Goal: Task Accomplishment & Management: Use online tool/utility

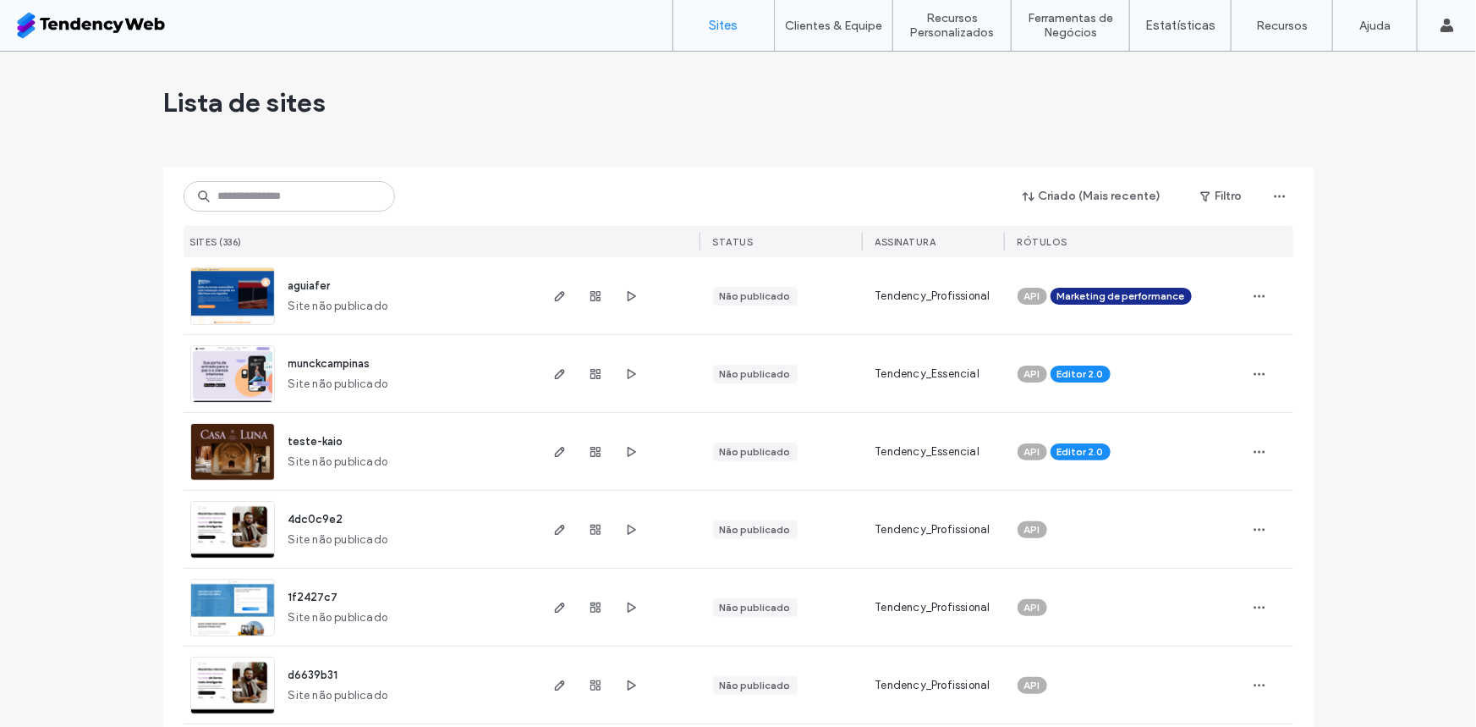
click at [259, 101] on span "Lista de sites" at bounding box center [244, 102] width 163 height 34
click at [253, 101] on span "Lista de sites" at bounding box center [244, 102] width 163 height 34
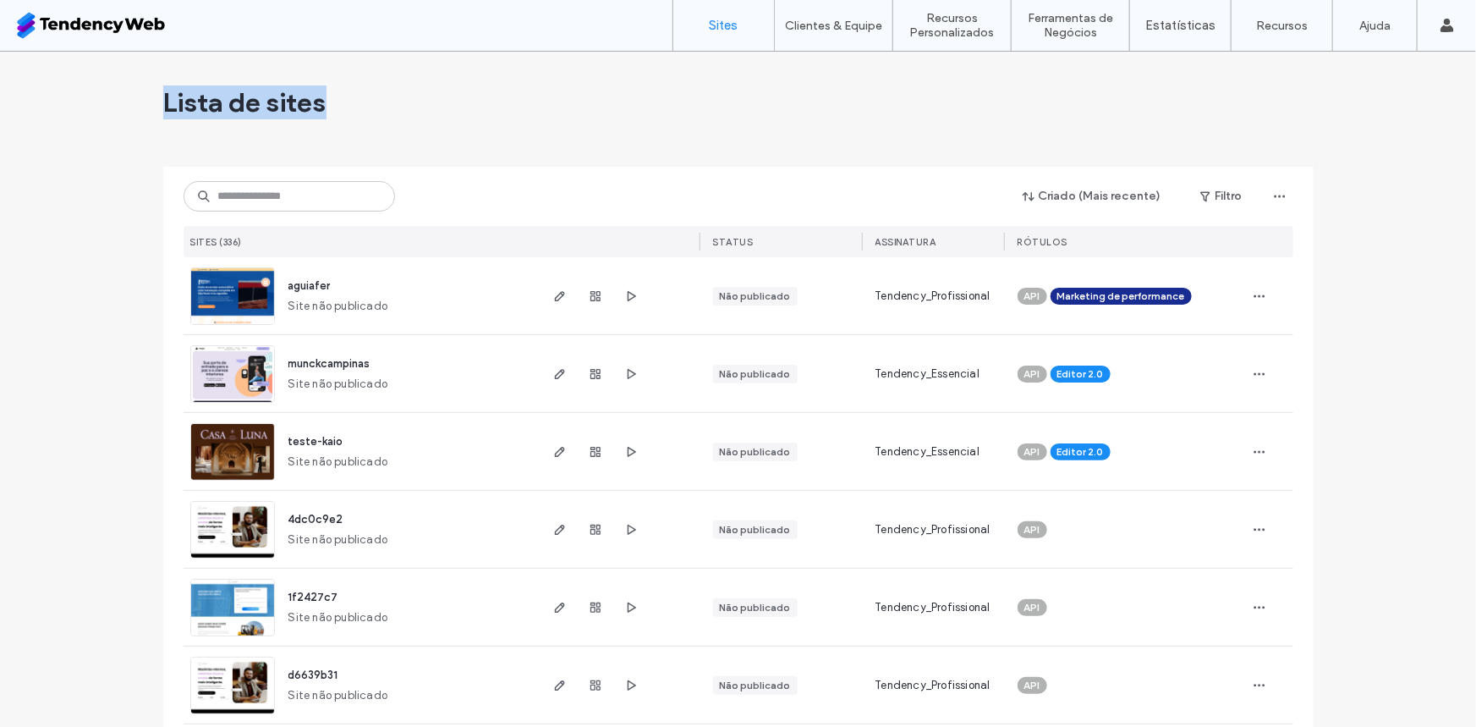
click at [253, 101] on span "Lista de sites" at bounding box center [244, 102] width 163 height 34
click at [237, 107] on span "Lista de sites" at bounding box center [244, 102] width 163 height 34
click at [220, 107] on span "Lista de sites" at bounding box center [244, 102] width 163 height 34
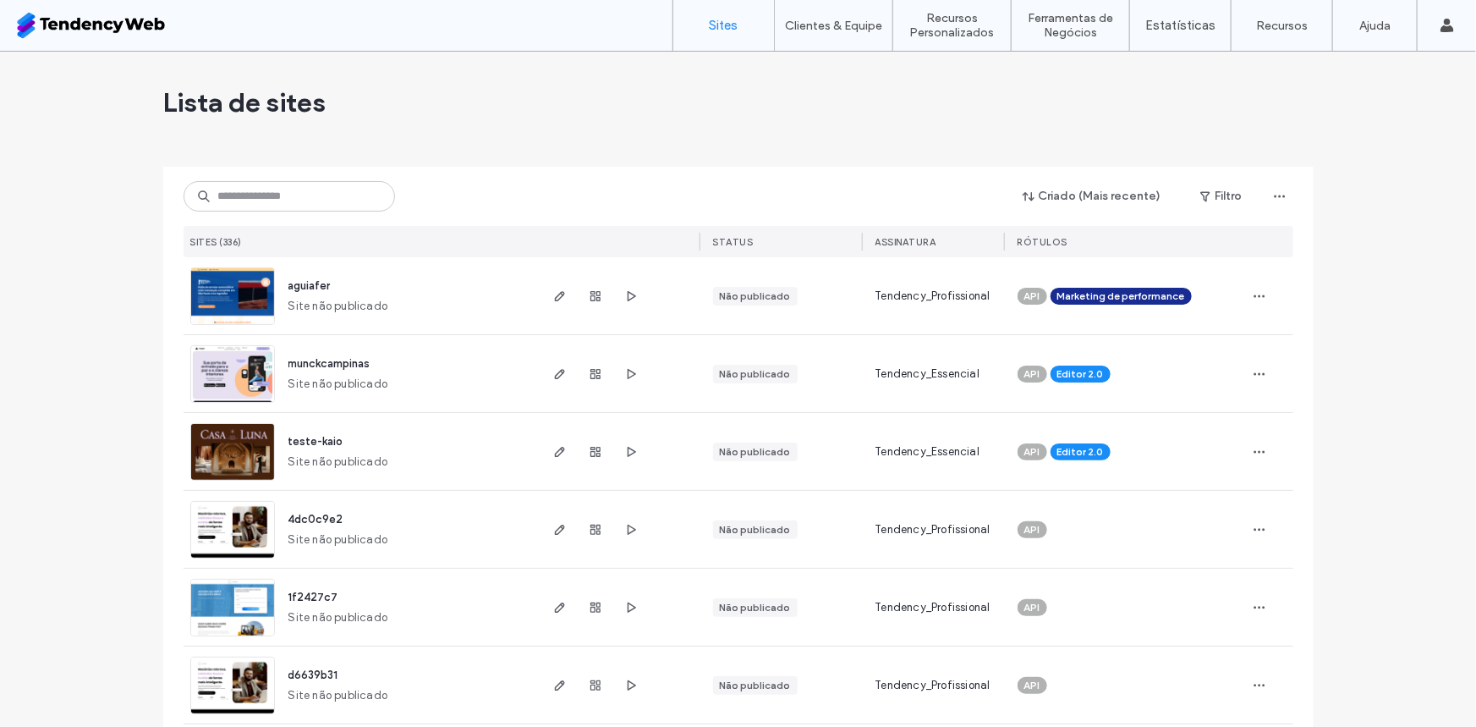
click at [260, 107] on span "Lista de sites" at bounding box center [244, 102] width 163 height 34
drag, startPoint x: 260, startPoint y: 107, endPoint x: 243, endPoint y: 107, distance: 16.9
click at [257, 107] on span "Lista de sites" at bounding box center [244, 102] width 163 height 34
click at [239, 107] on span "Lista de sites" at bounding box center [244, 102] width 163 height 34
click at [256, 107] on span "Lista de sites" at bounding box center [244, 102] width 163 height 34
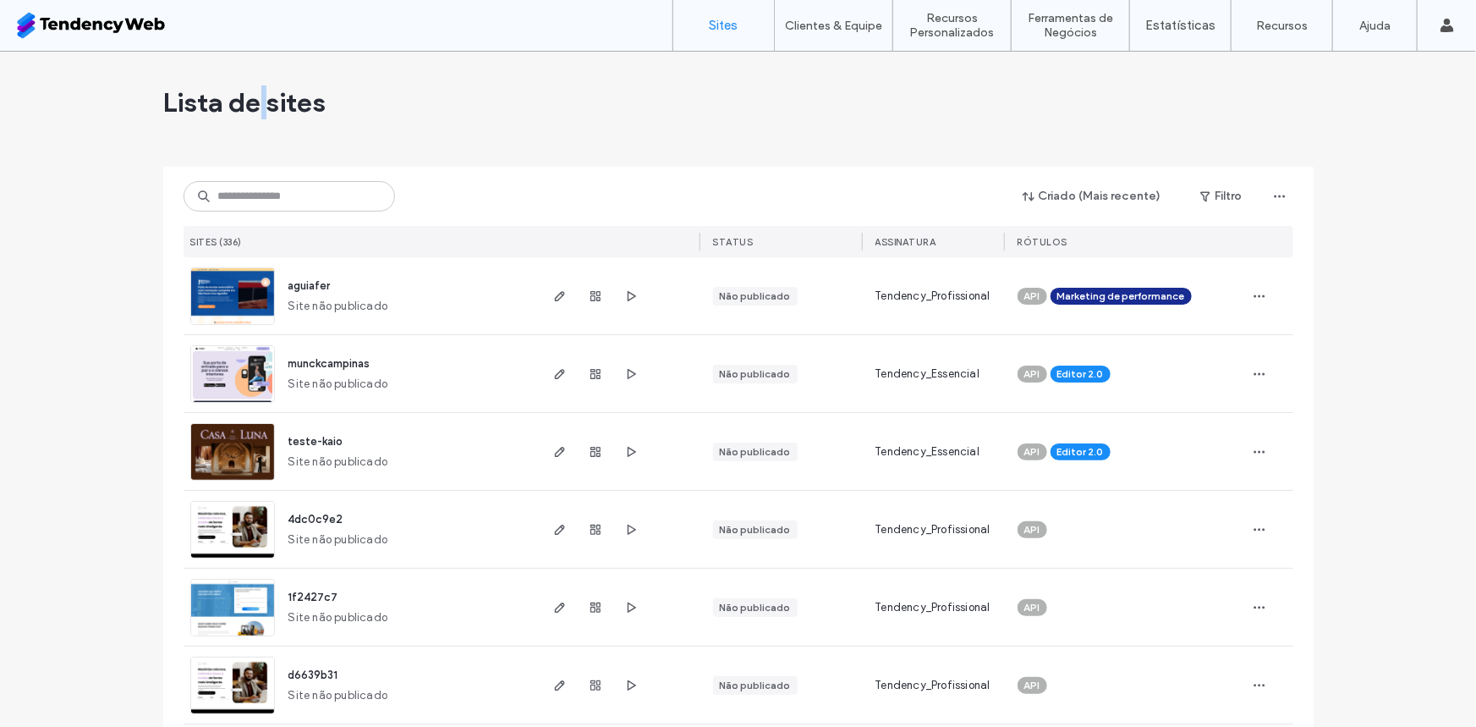
click at [256, 107] on span "Lista de sites" at bounding box center [244, 102] width 163 height 34
click at [412, 120] on div "Lista de sites" at bounding box center [738, 103] width 1150 height 102
drag, startPoint x: 586, startPoint y: 85, endPoint x: 262, endPoint y: 59, distance: 325.0
click at [342, 59] on div "Lista de sites" at bounding box center [738, 103] width 1150 height 102
drag, startPoint x: 126, startPoint y: 98, endPoint x: 382, endPoint y: 96, distance: 255.5
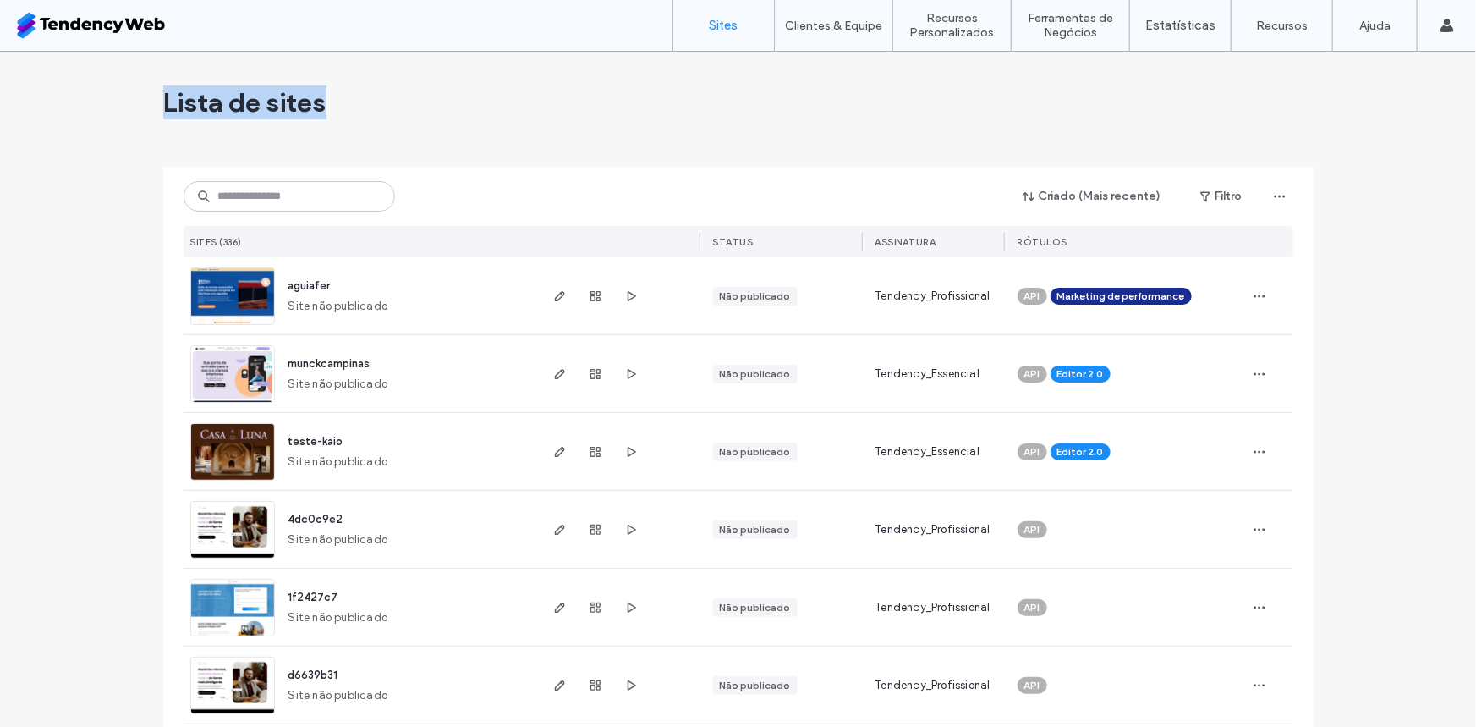
click at [405, 120] on div "Lista de sites" at bounding box center [738, 103] width 1150 height 102
drag, startPoint x: 353, startPoint y: 103, endPoint x: 52, endPoint y: 96, distance: 300.4
click at [178, 117] on span "Lista de sites" at bounding box center [244, 102] width 163 height 34
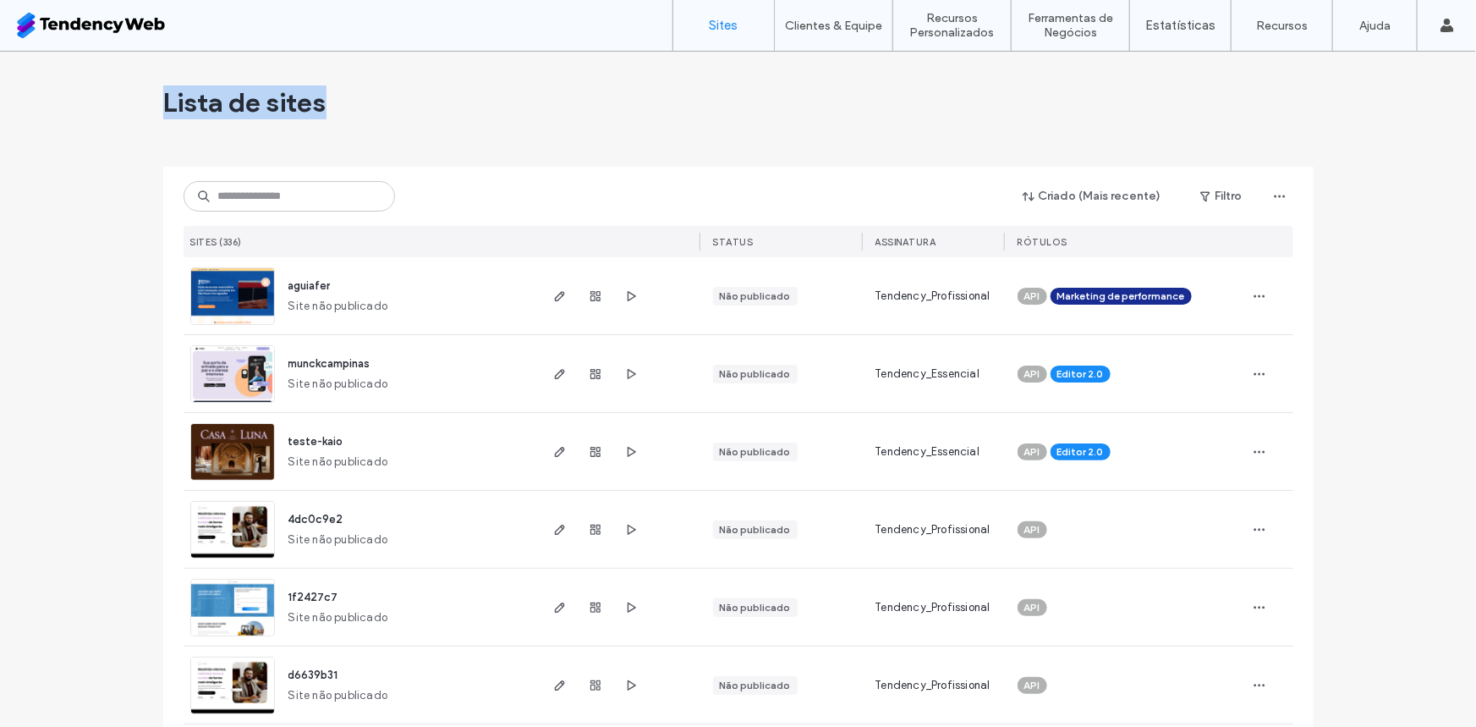
drag, startPoint x: 140, startPoint y: 106, endPoint x: 411, endPoint y: 103, distance: 270.7
click at [211, 107] on span "Lista de sites" at bounding box center [244, 102] width 163 height 34
click at [252, 108] on span "Lista de sites" at bounding box center [244, 102] width 163 height 34
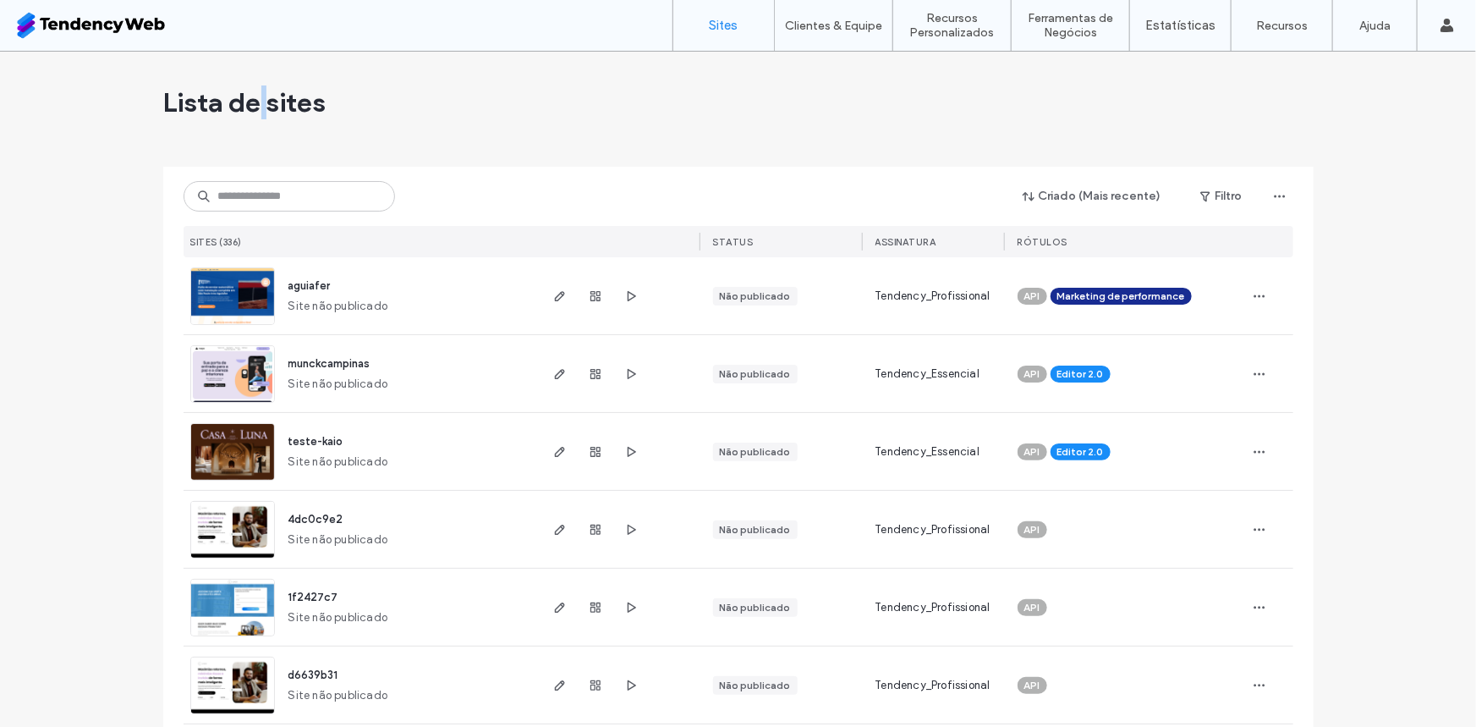
click at [252, 108] on span "Lista de sites" at bounding box center [244, 102] width 163 height 34
click at [266, 211] on div "Criado (Mais recente) Filtro" at bounding box center [739, 196] width 1110 height 32
click at [263, 194] on input at bounding box center [289, 196] width 211 height 30
type input "******"
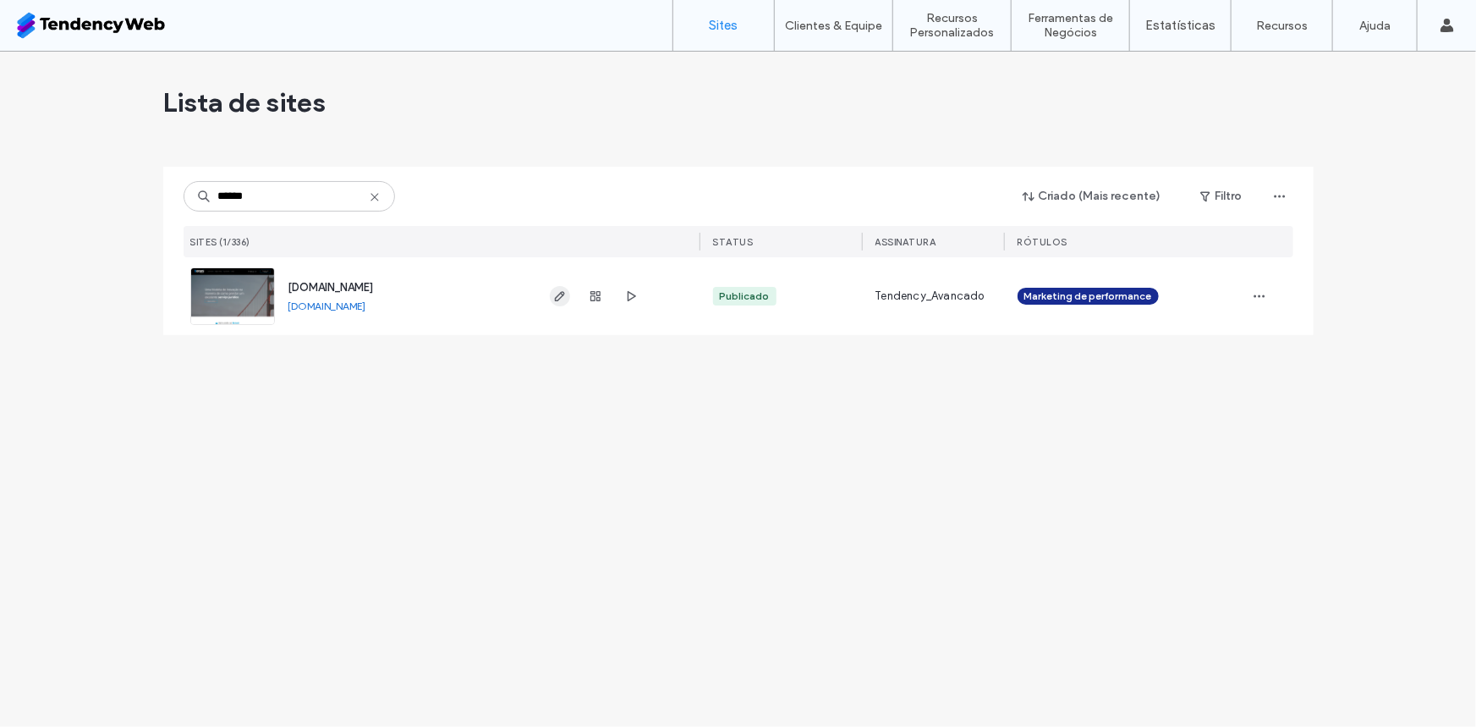
click at [565, 297] on icon "button" at bounding box center [560, 296] width 14 height 14
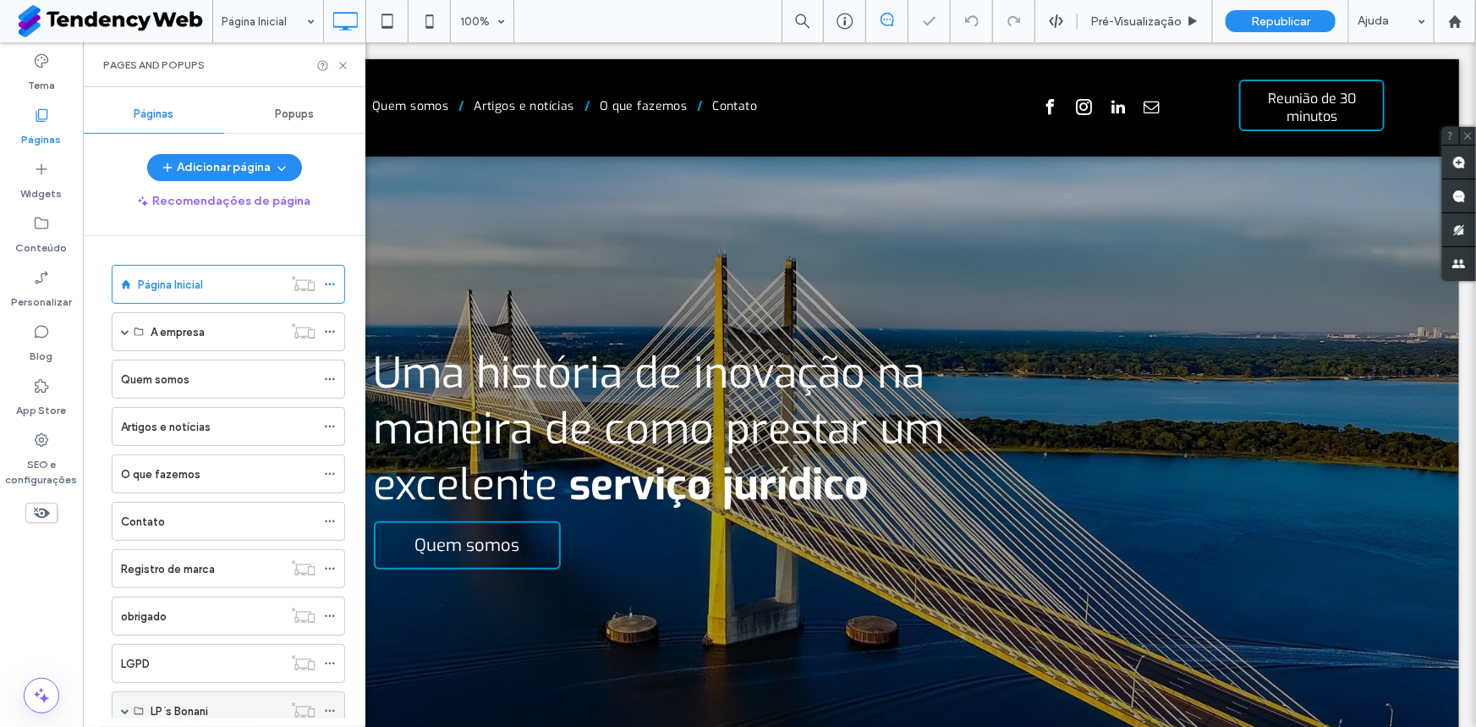
click at [129, 691] on div "LP´s Bonani" at bounding box center [228, 710] width 233 height 39
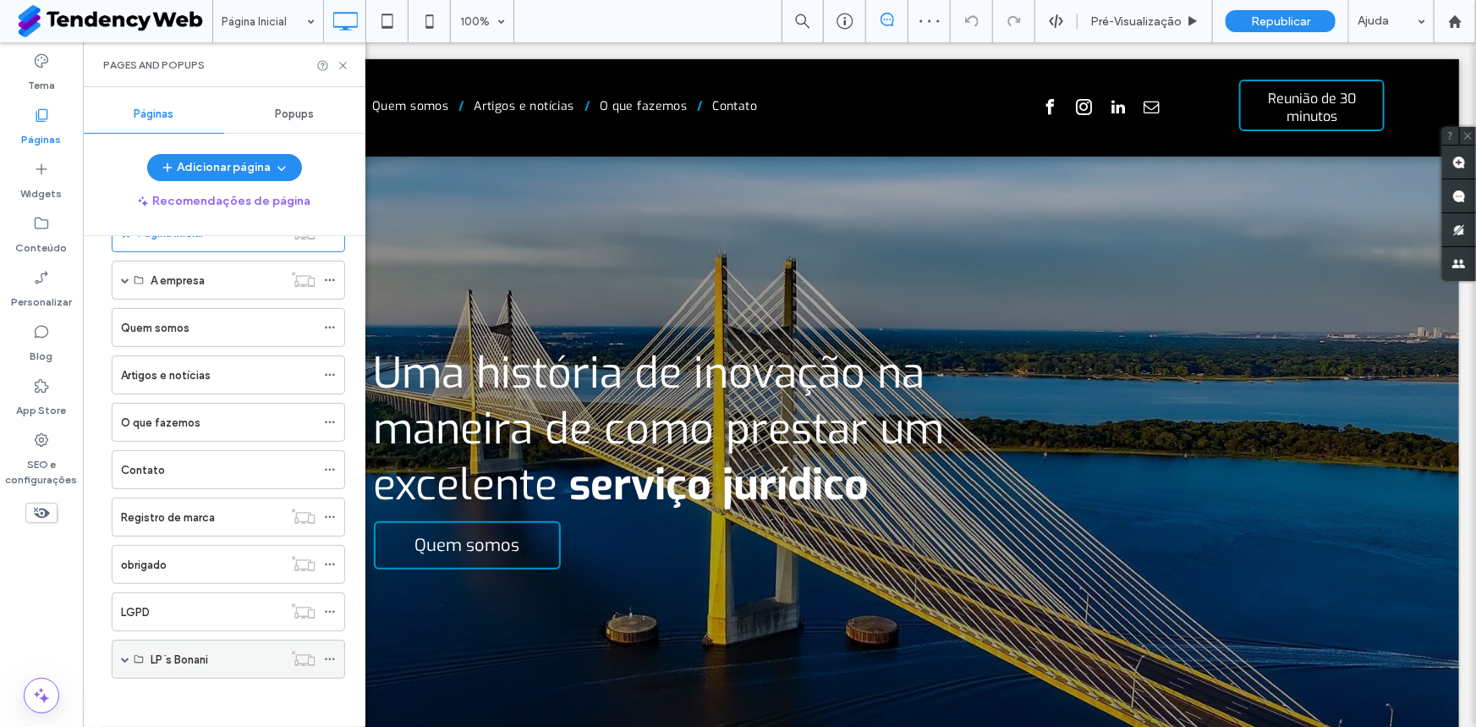
click at [121, 656] on span at bounding box center [125, 659] width 8 height 8
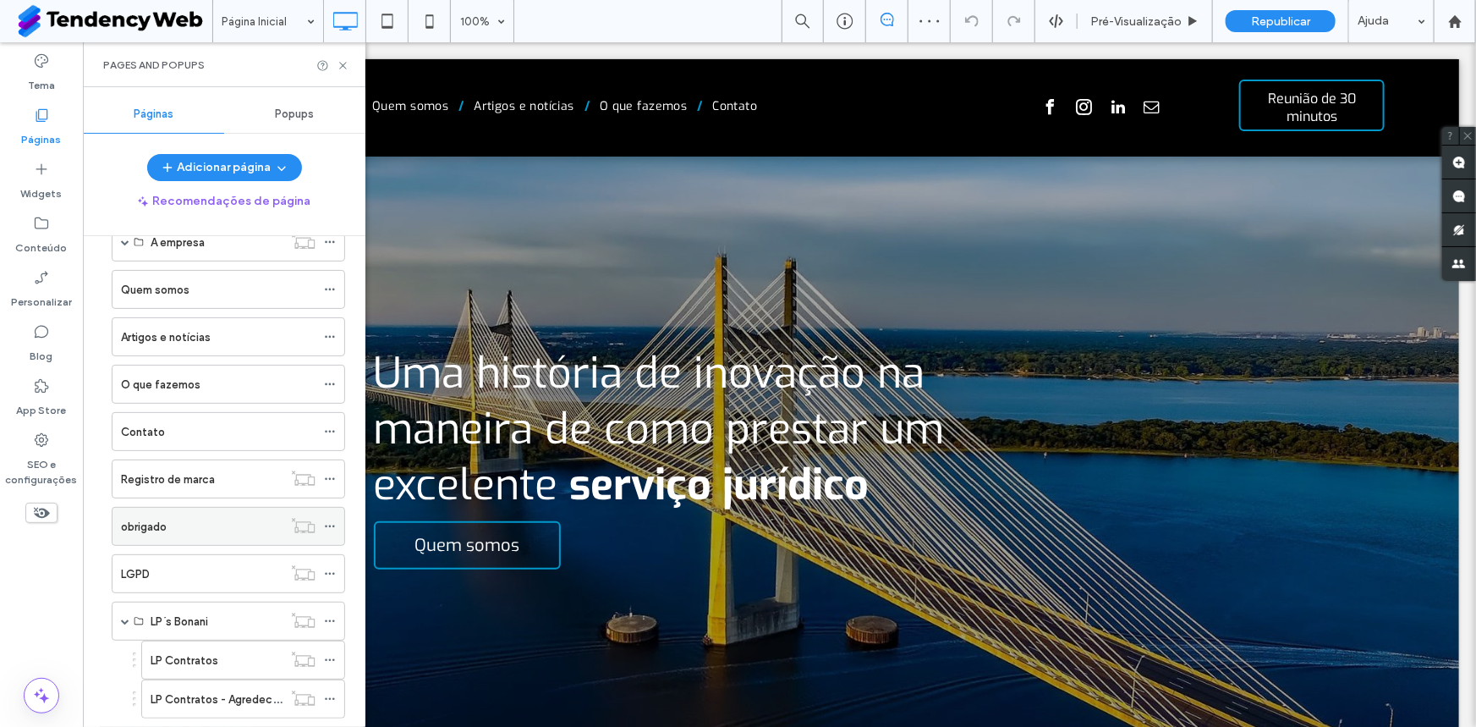
scroll to position [129, 0]
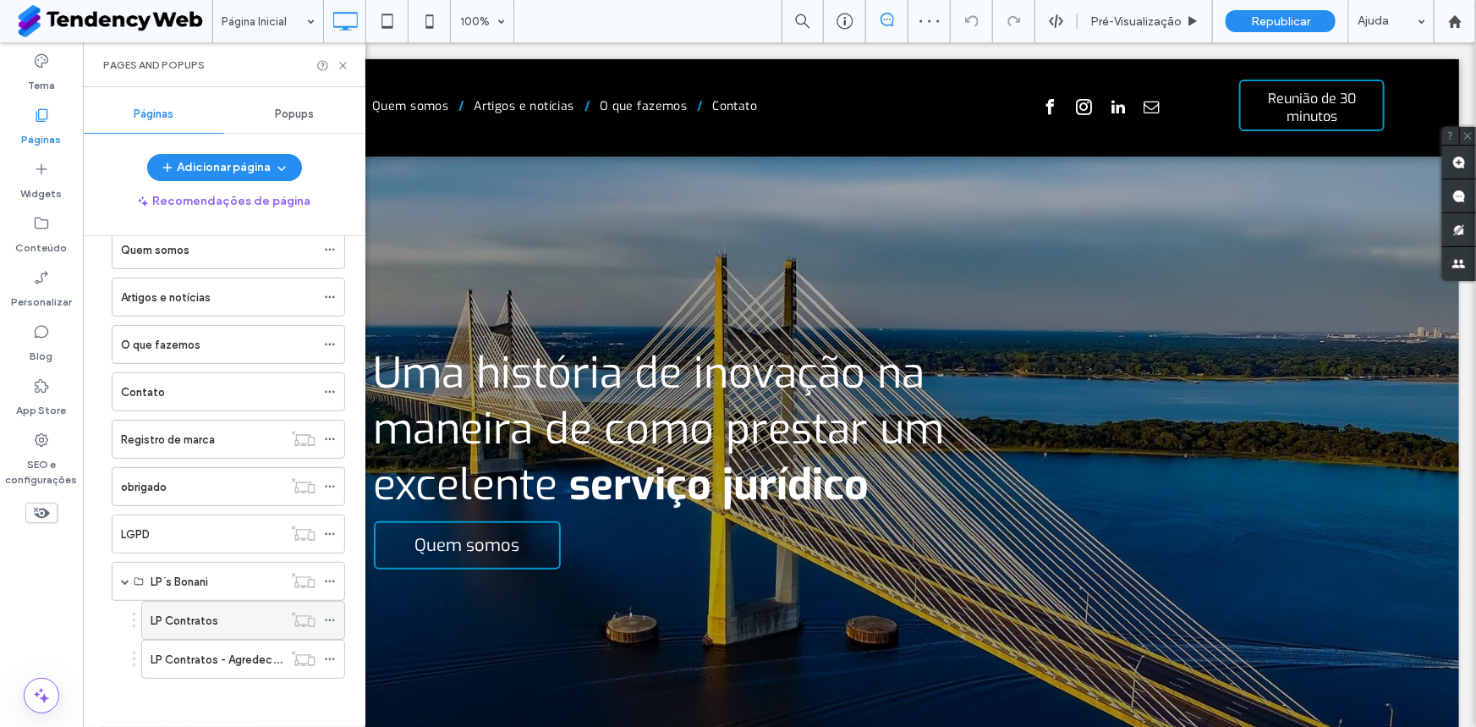
click at [211, 616] on label "LP Contratos" at bounding box center [185, 621] width 68 height 30
click at [340, 64] on icon at bounding box center [343, 65] width 13 height 13
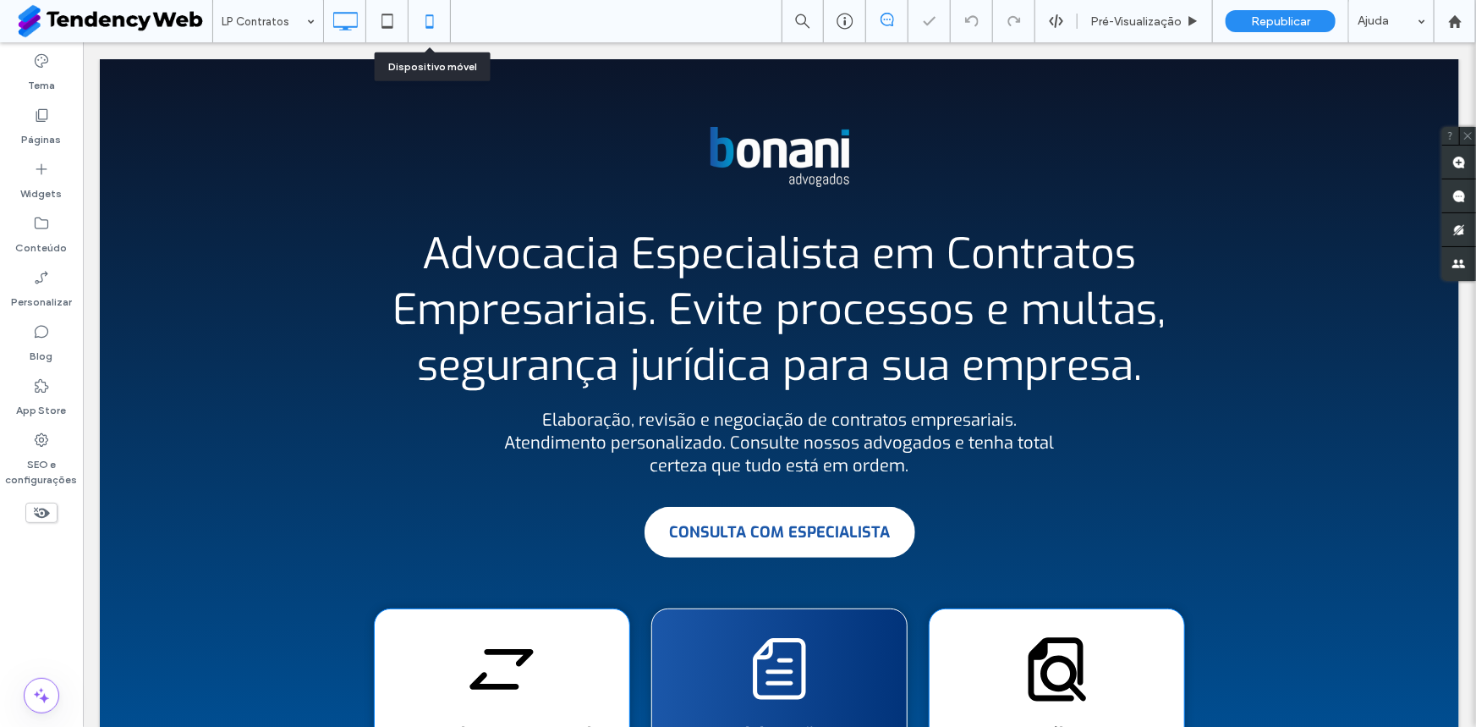
click at [432, 22] on use at bounding box center [429, 21] width 8 height 14
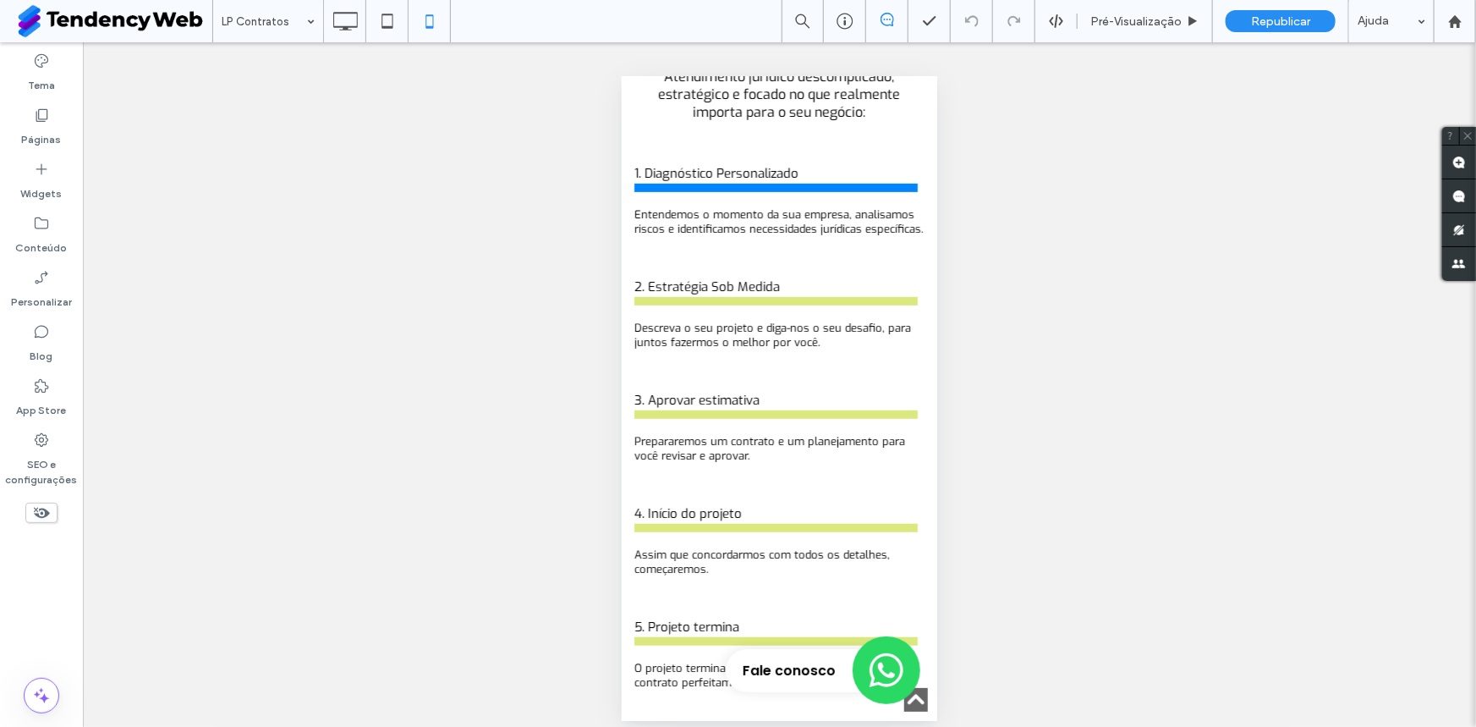
scroll to position [3588, 0]
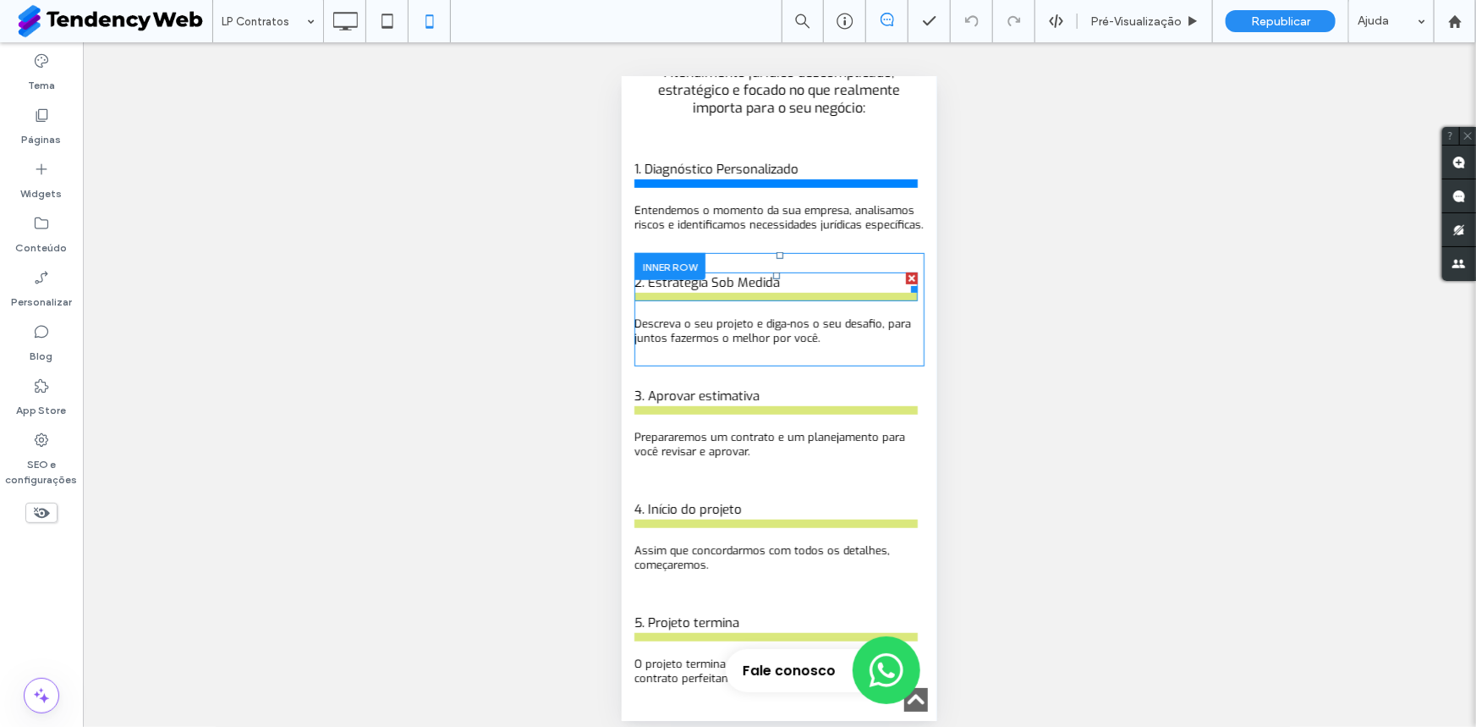
click at [739, 300] on div "2. Estratégia Sob Medida" at bounding box center [775, 286] width 283 height 29
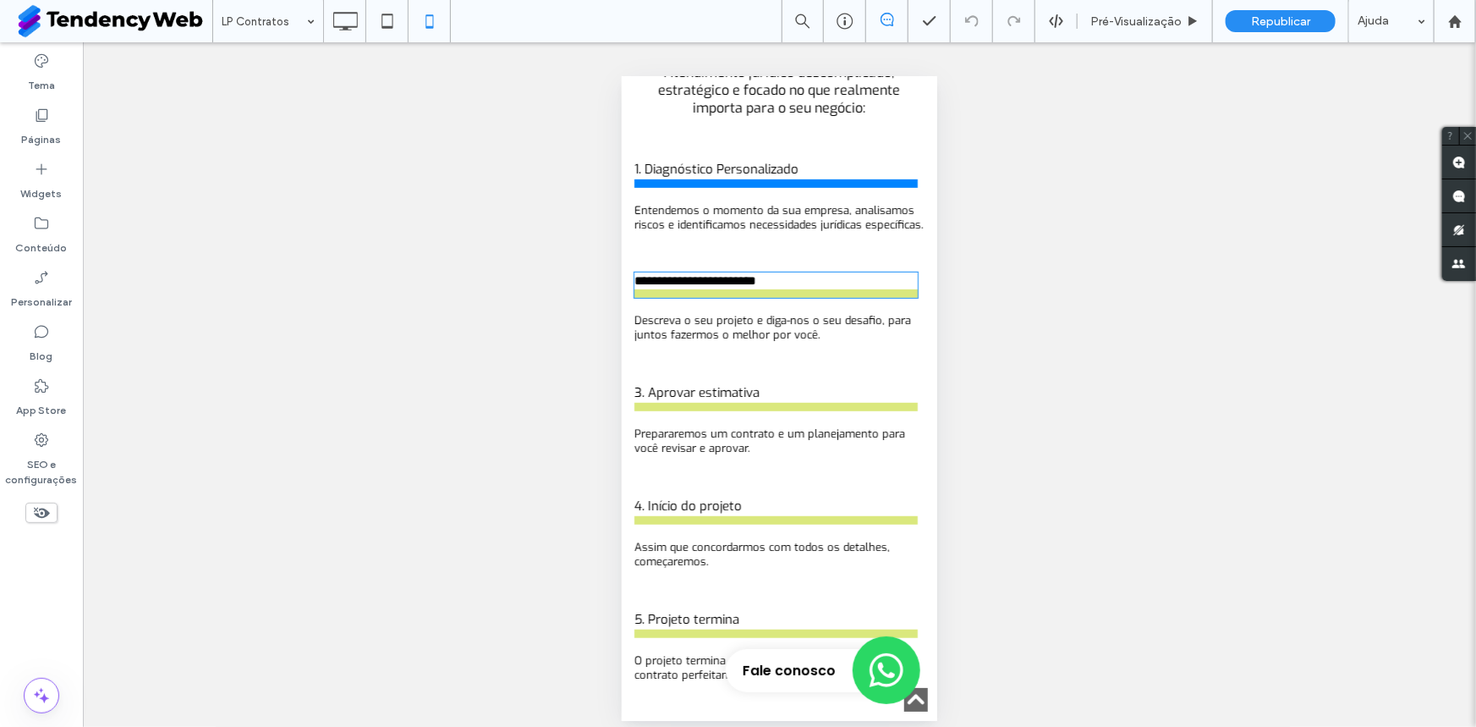
type input "***"
type input "**"
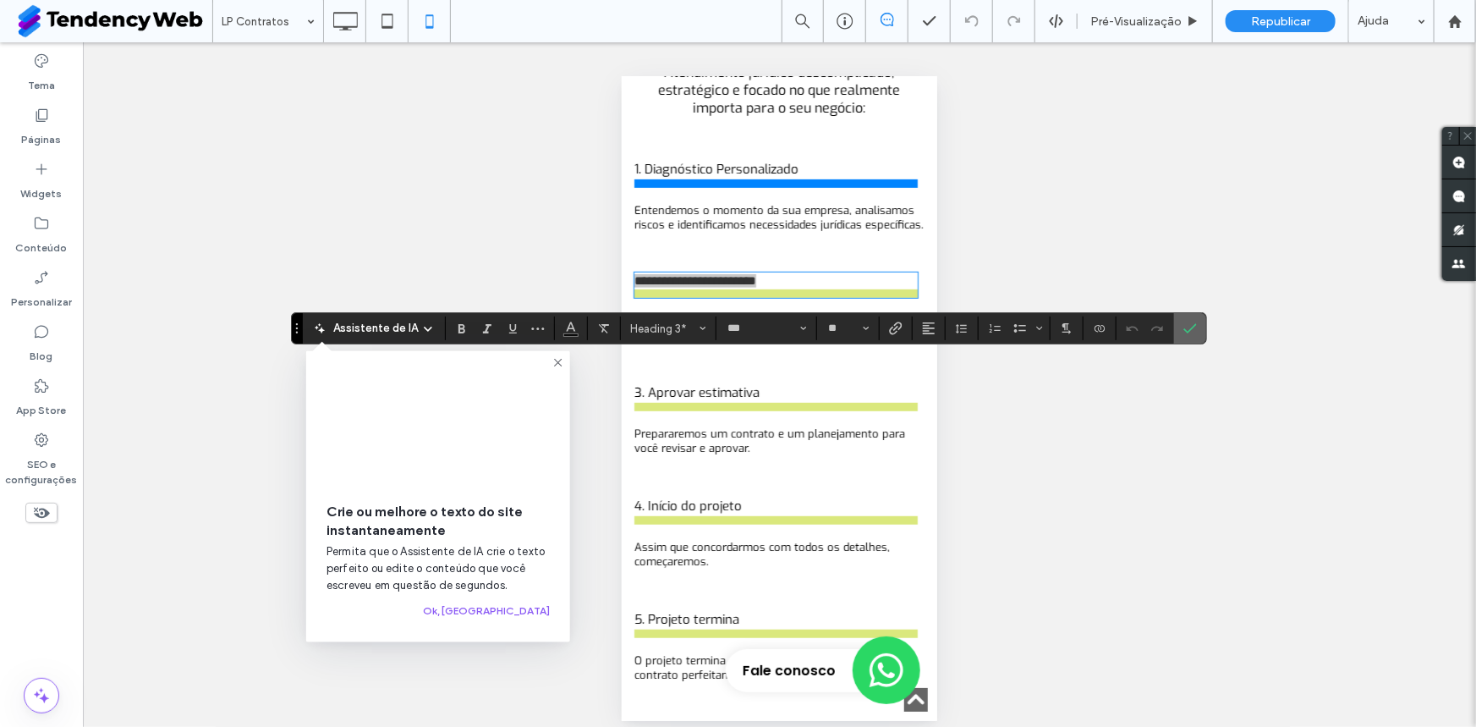
click at [1178, 333] on label "Confirmar" at bounding box center [1190, 328] width 25 height 30
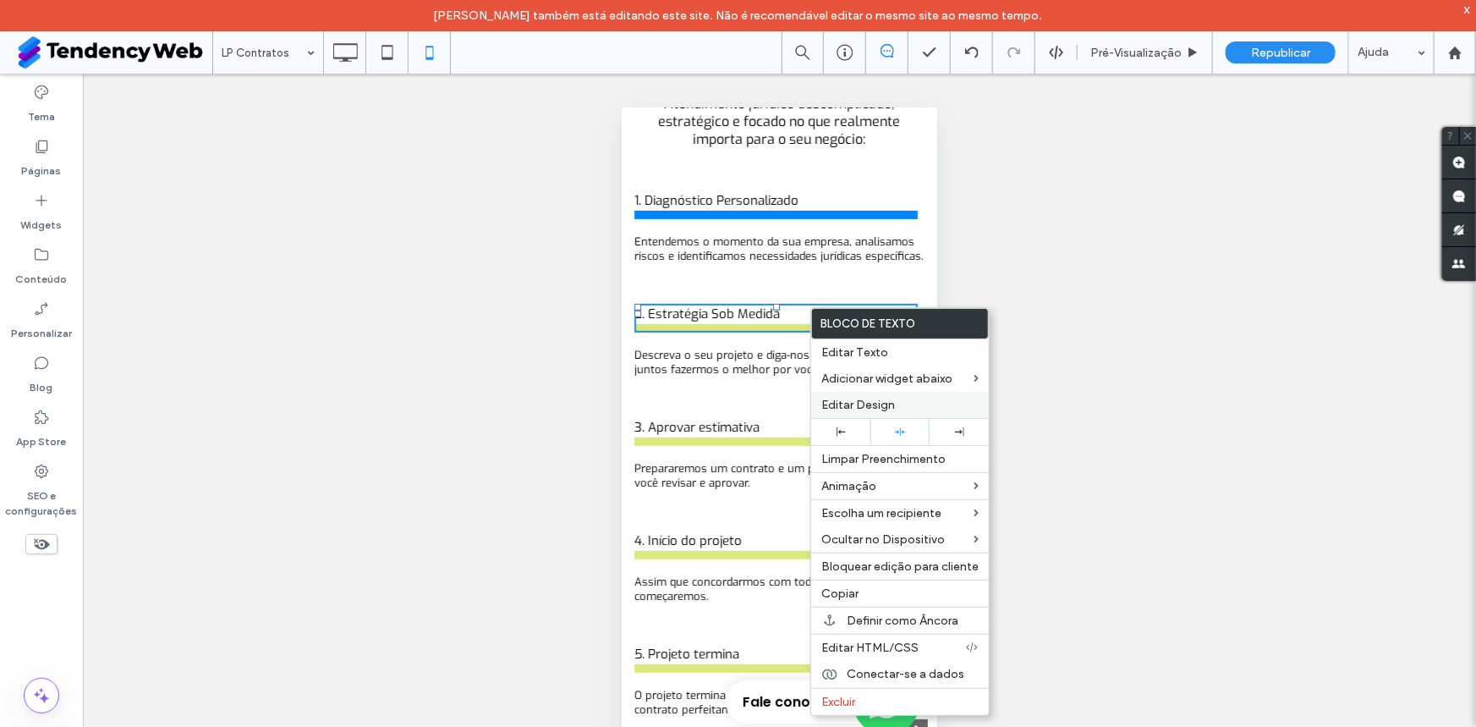
click at [847, 412] on span "Editar Design" at bounding box center [858, 405] width 74 height 14
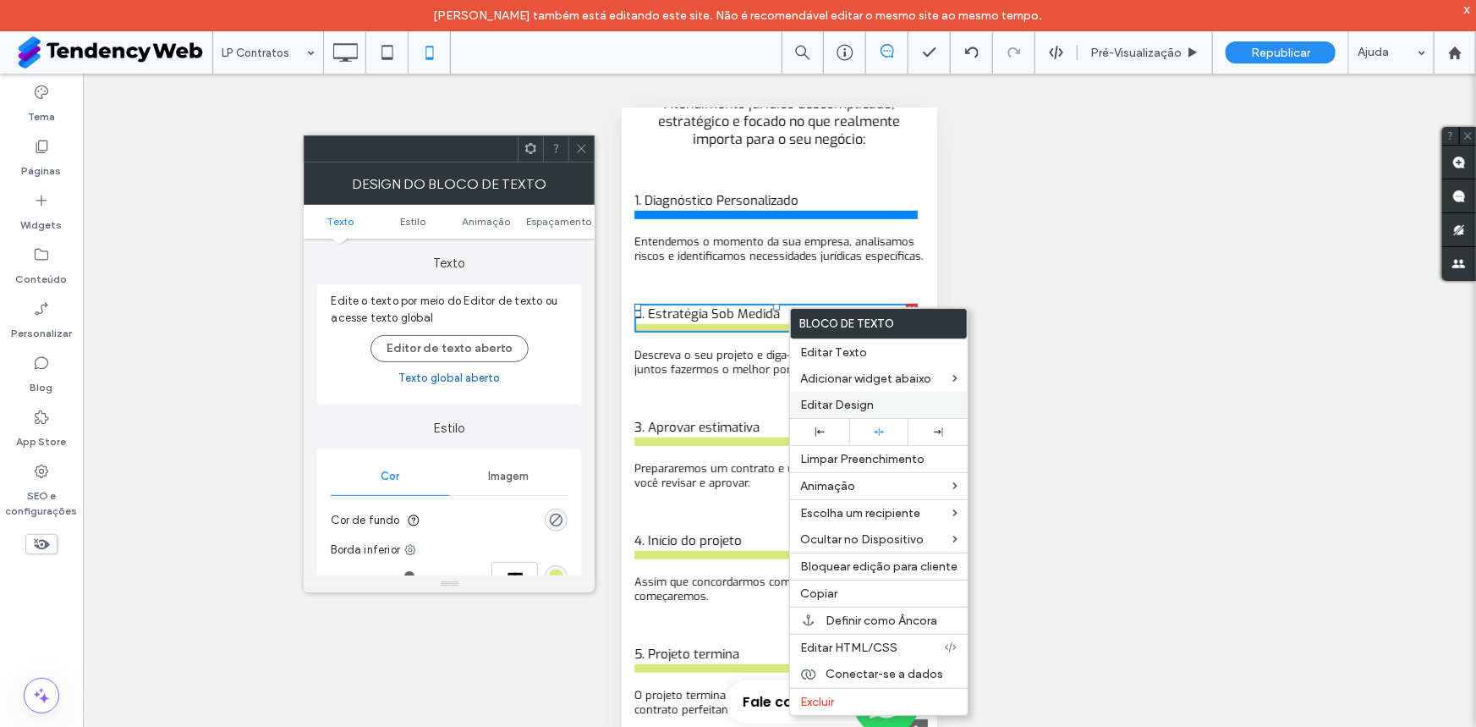
click at [848, 403] on span "Editar Design" at bounding box center [837, 405] width 74 height 14
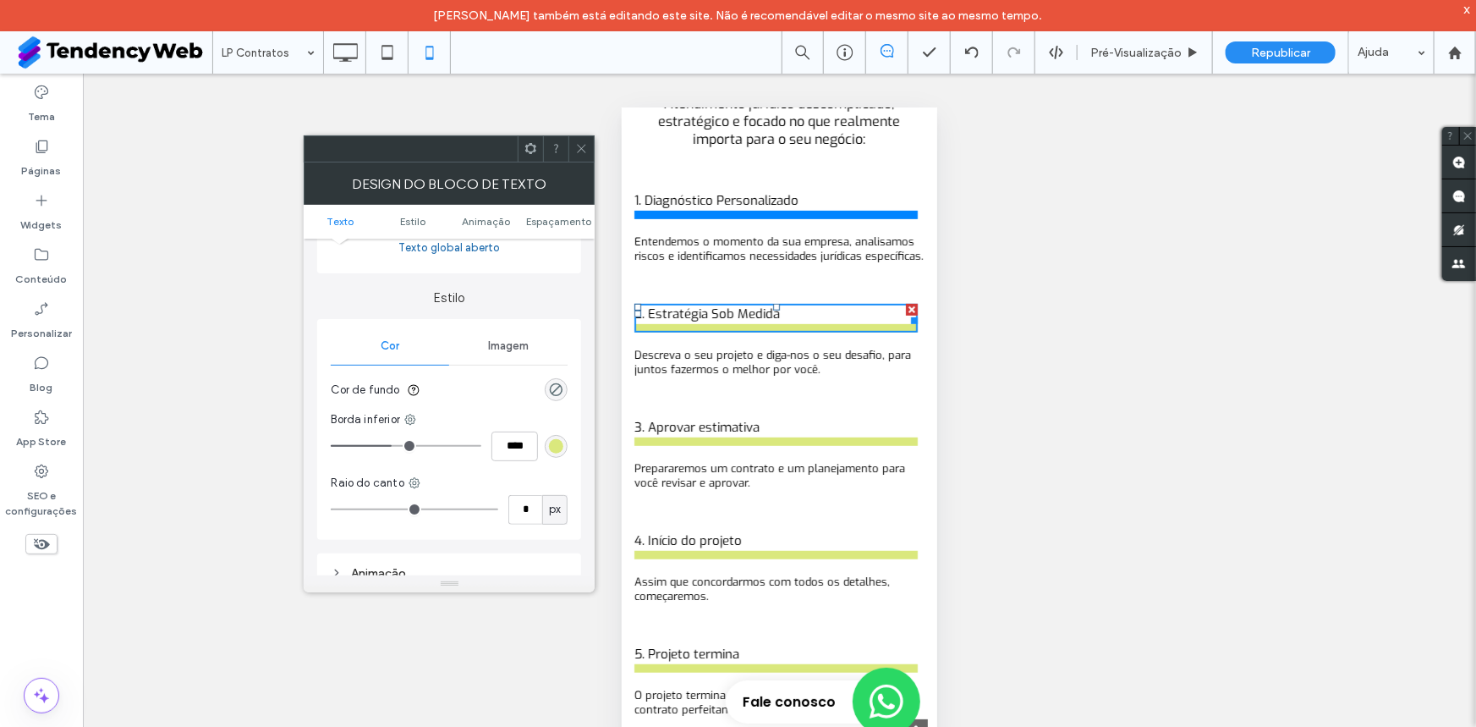
scroll to position [128, 0]
click at [587, 143] on icon at bounding box center [581, 148] width 13 height 13
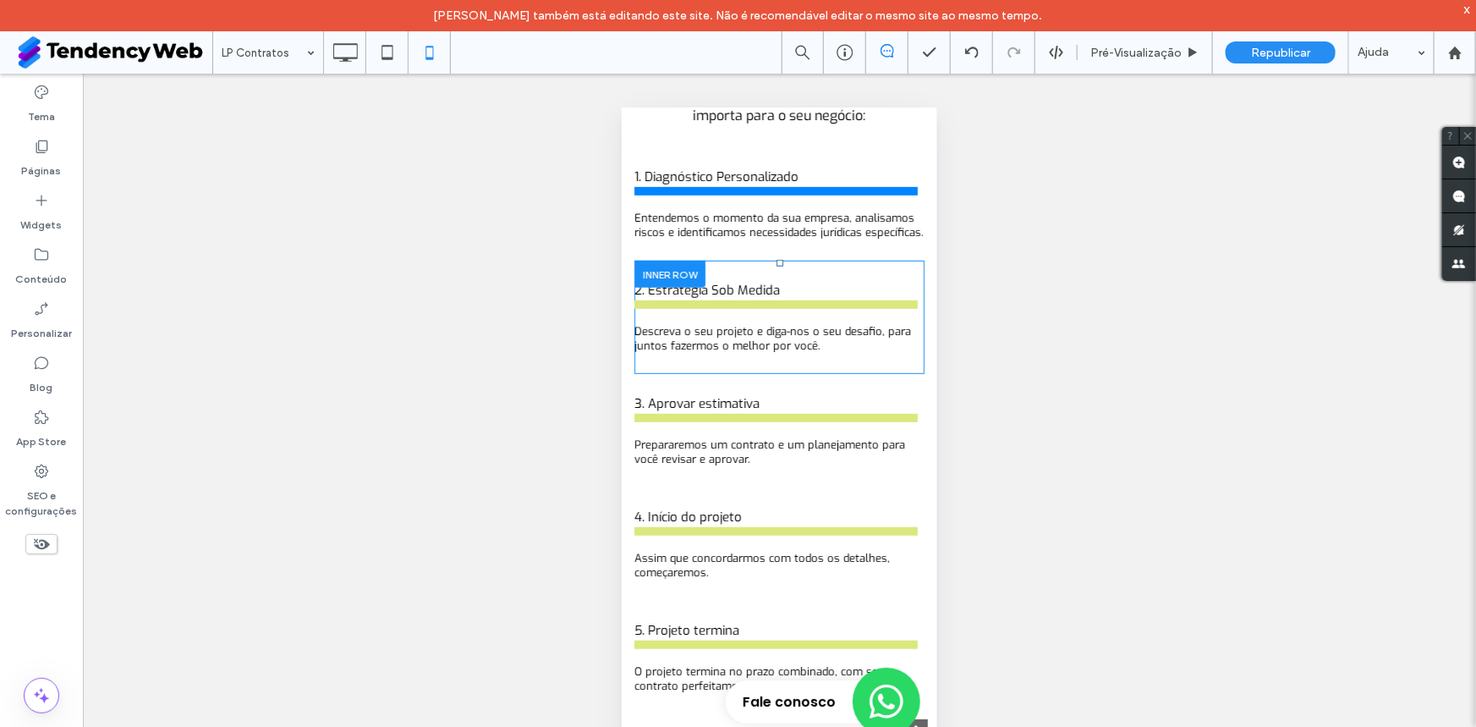
scroll to position [3588, 0]
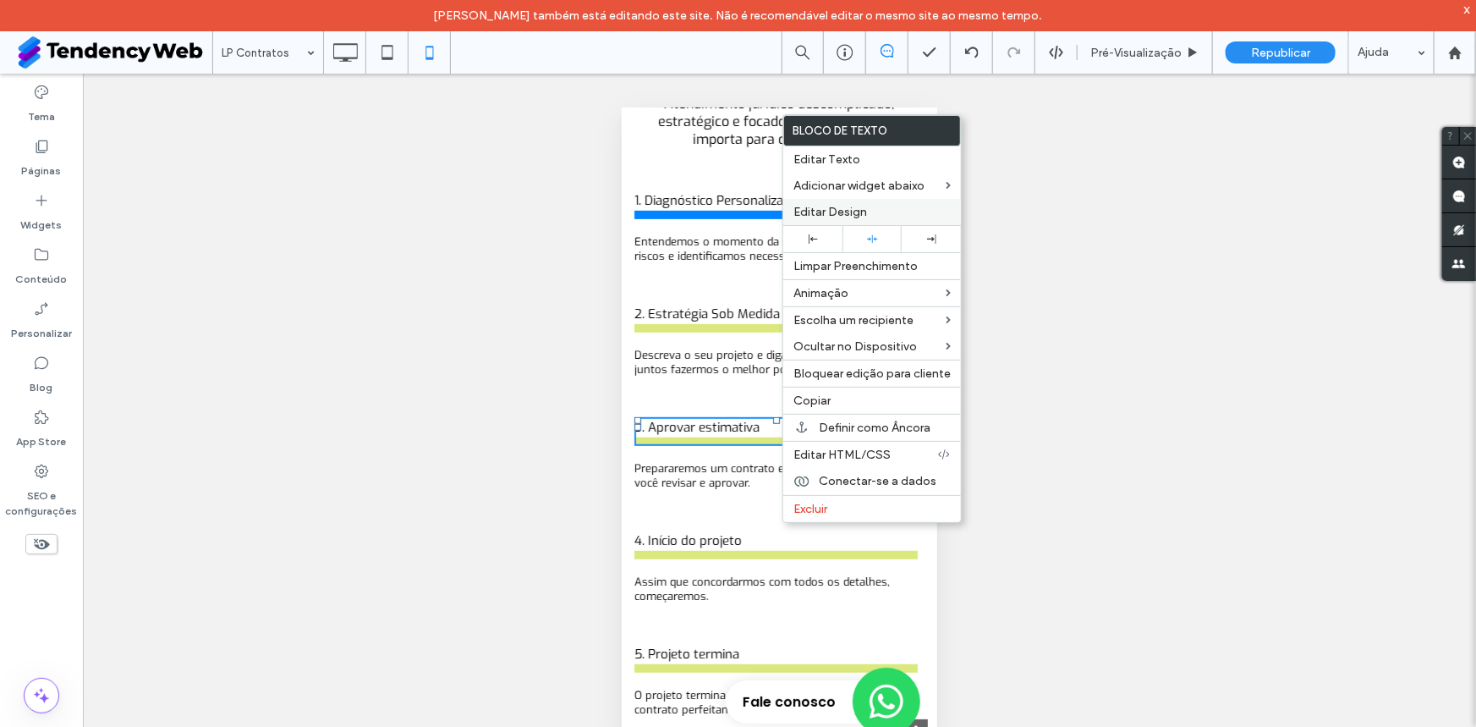
click at [826, 222] on div "Editar Design" at bounding box center [872, 212] width 178 height 26
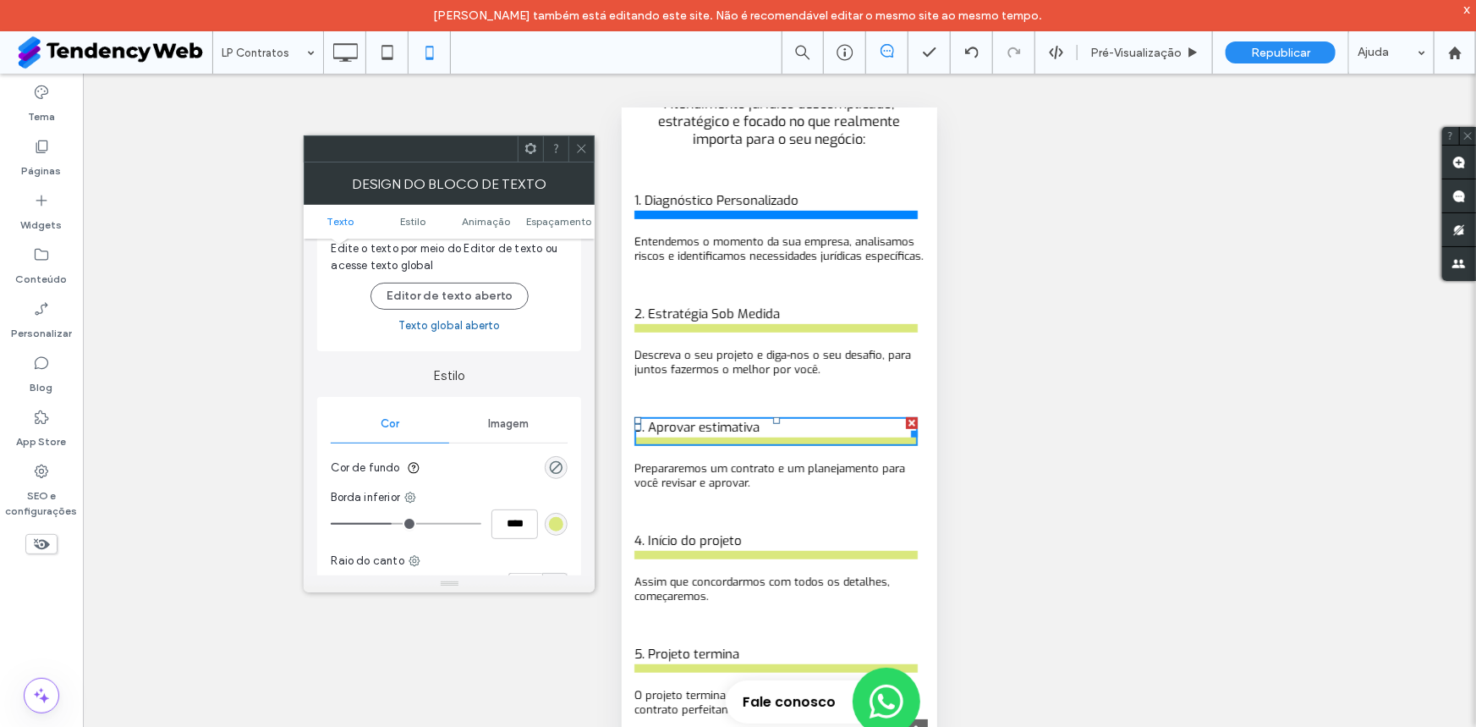
scroll to position [128, 0]
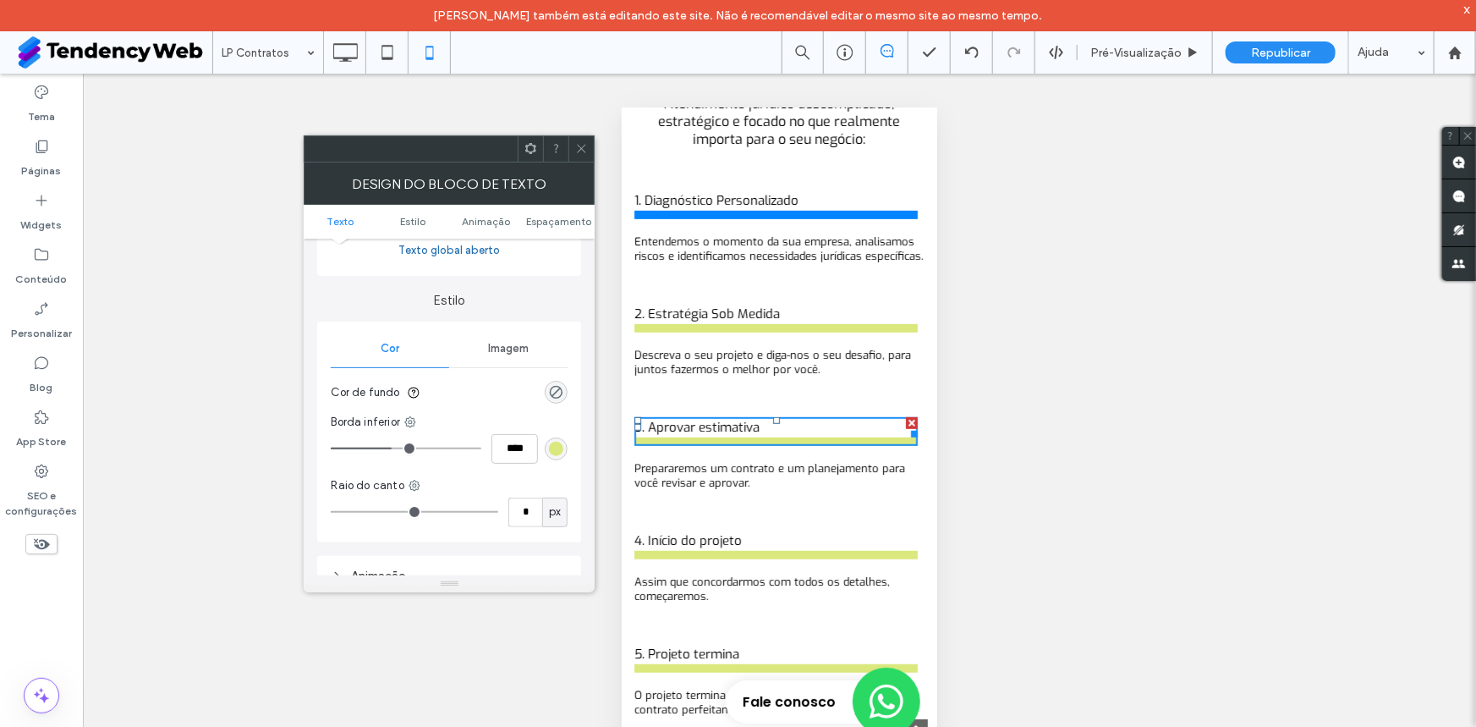
click at [549, 454] on div "rgb(218, 232, 125)" at bounding box center [556, 449] width 14 height 14
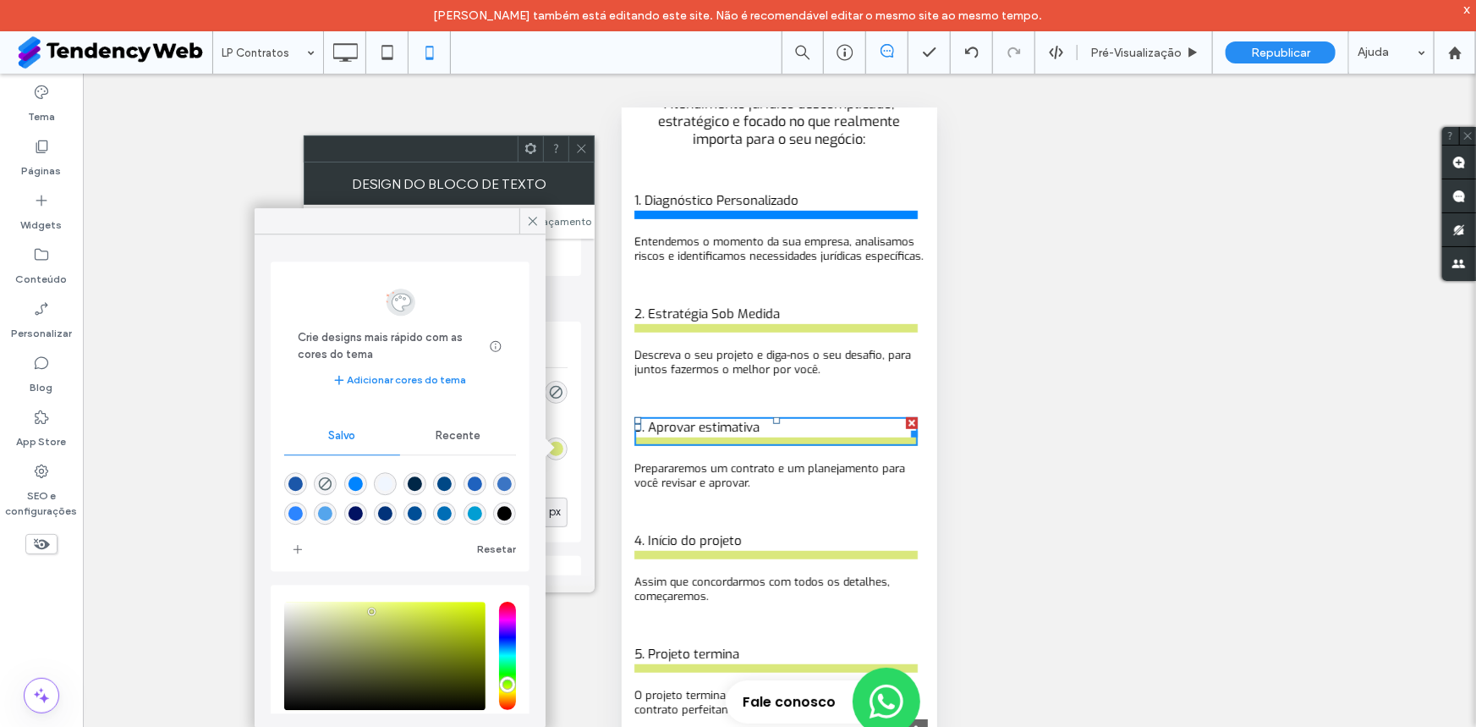
click at [355, 481] on div "rgba(0,132,255,1)" at bounding box center [356, 484] width 14 height 14
type input "*******"
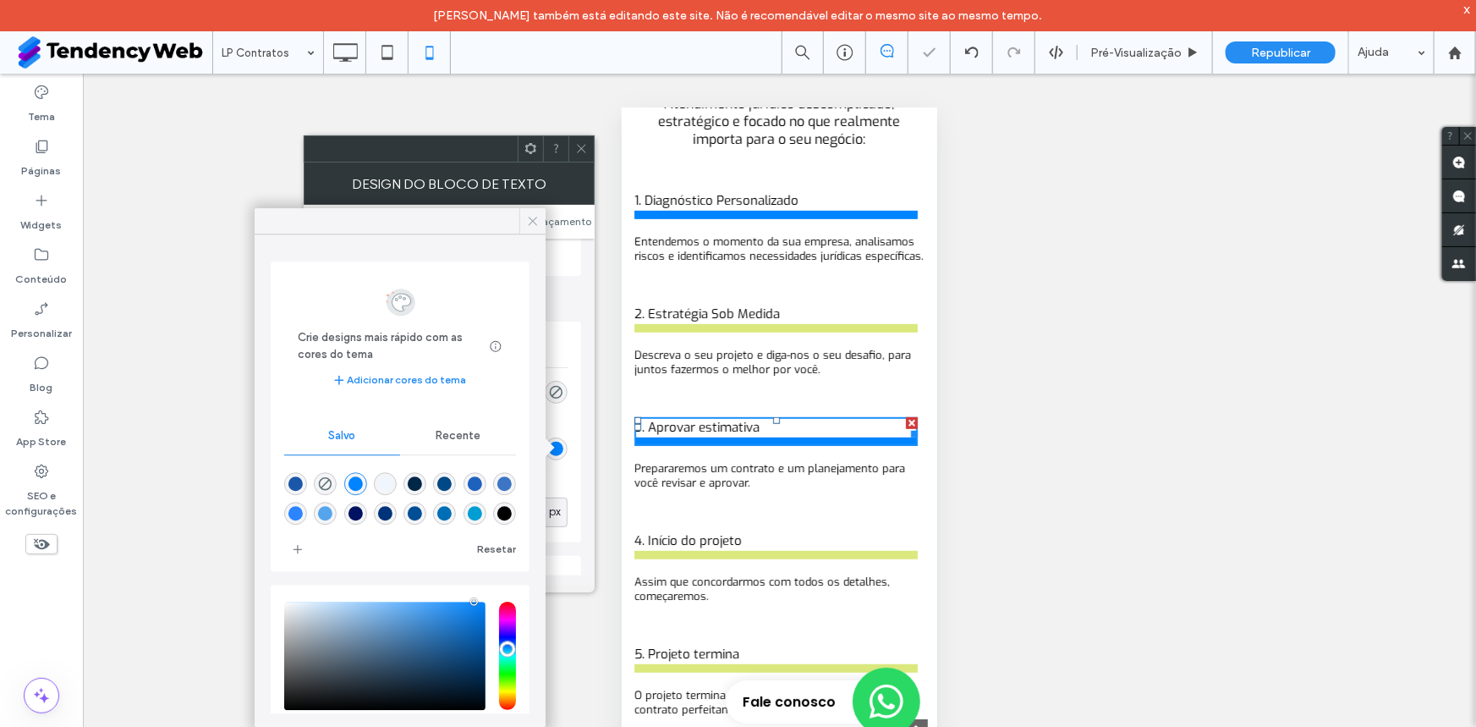
click at [525, 220] on icon at bounding box center [532, 220] width 15 height 15
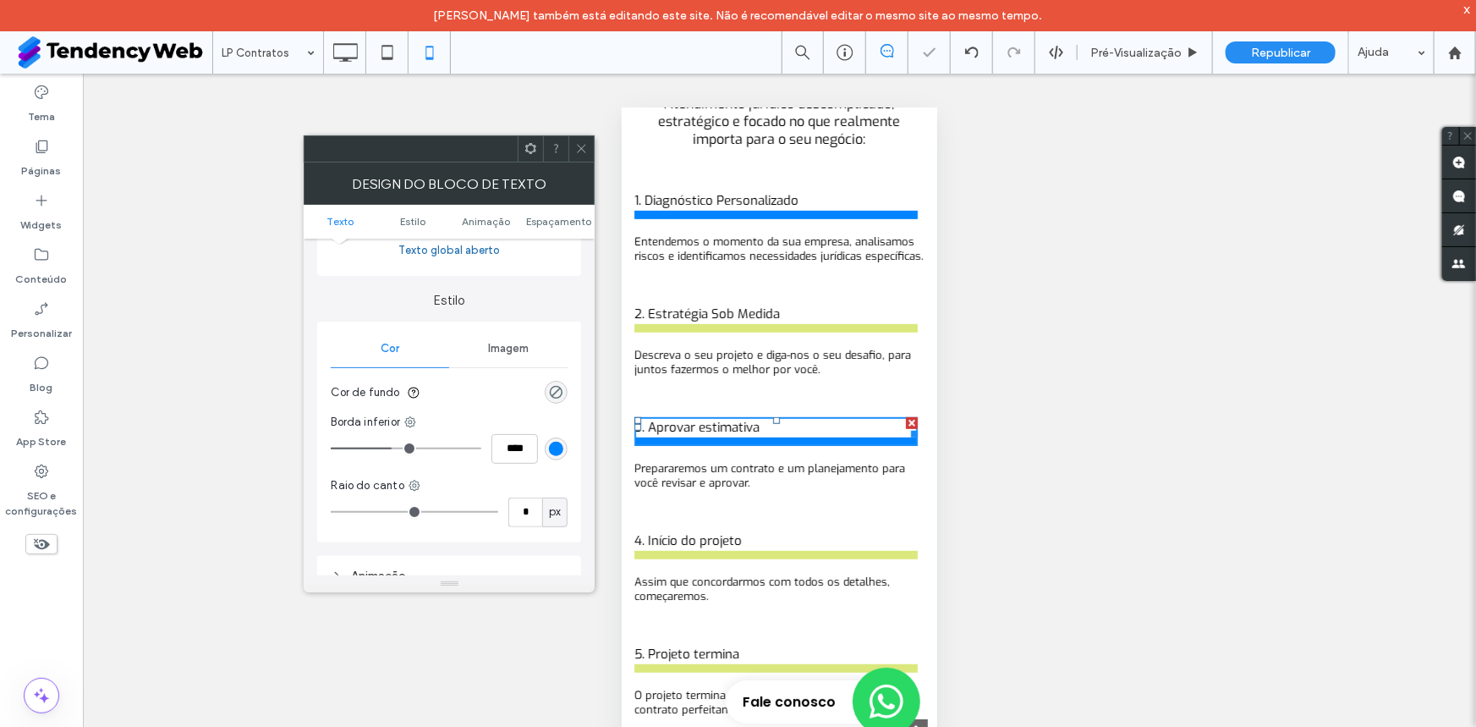
click at [585, 144] on icon at bounding box center [581, 148] width 13 height 13
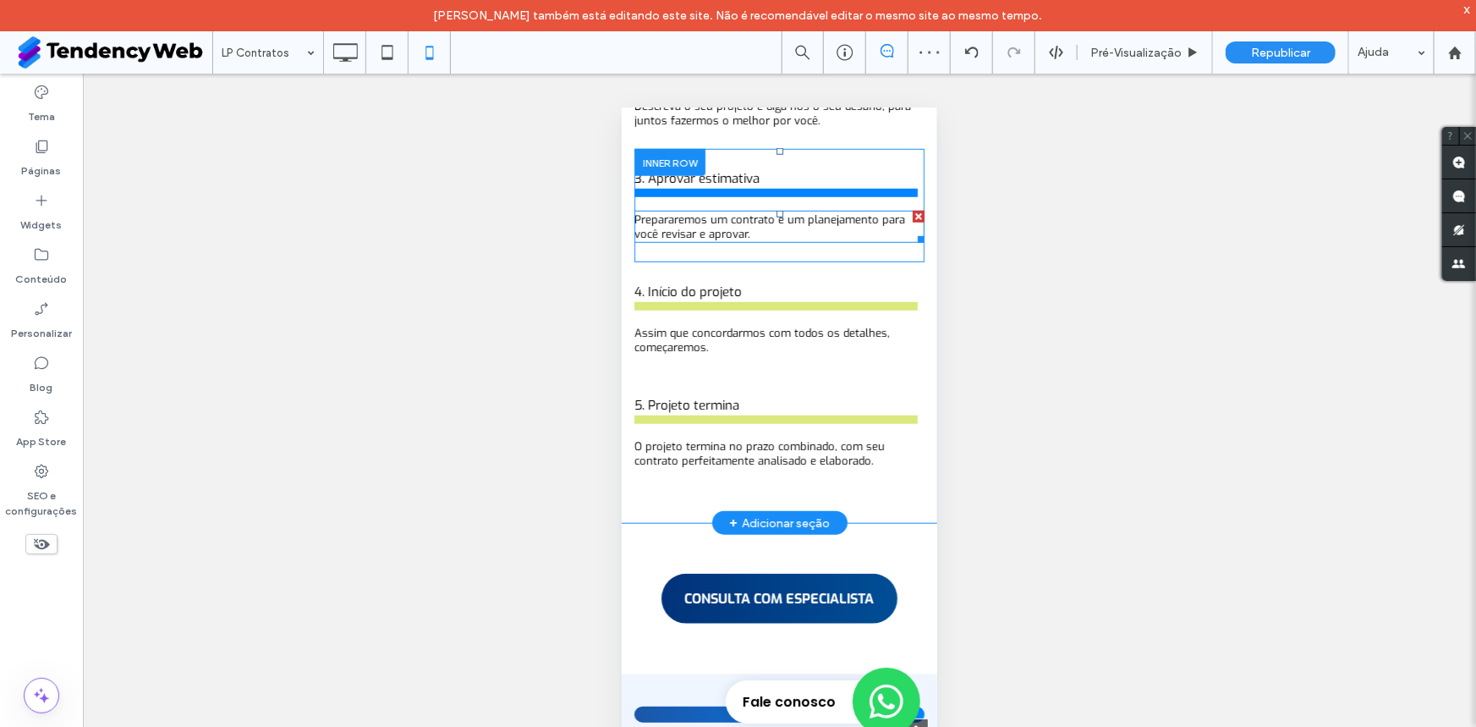
scroll to position [3845, 0]
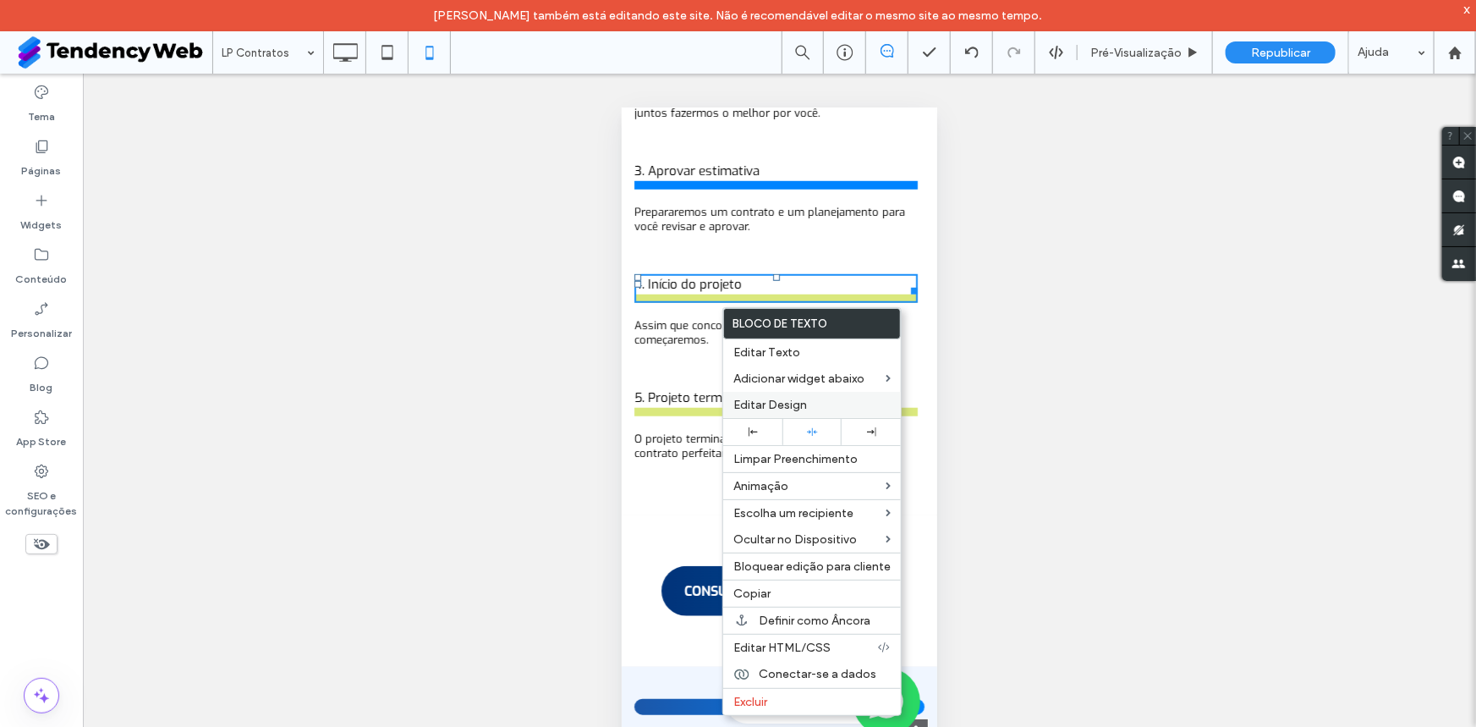
click at [766, 415] on div "Editar Design" at bounding box center [812, 405] width 178 height 26
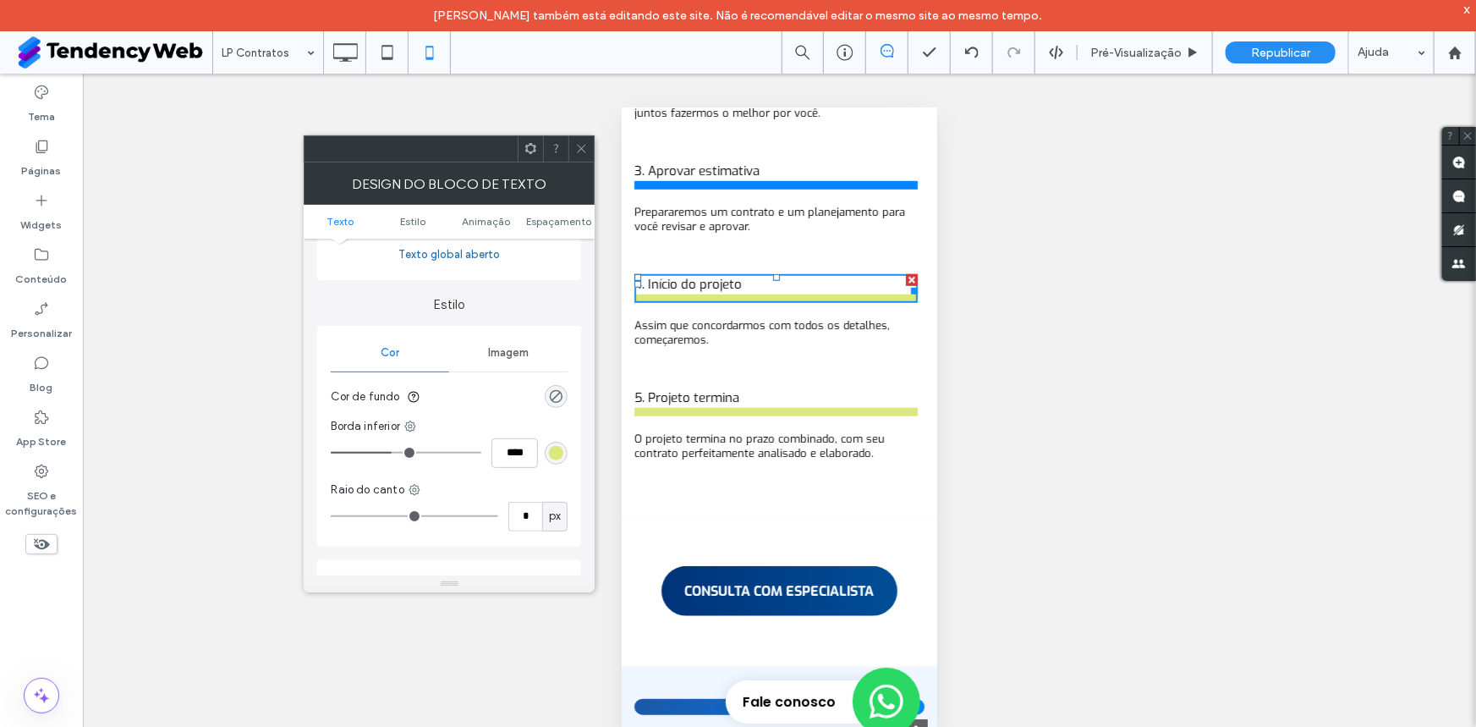
scroll to position [128, 0]
click at [551, 442] on div "rgb(218, 232, 125)" at bounding box center [556, 449] width 14 height 14
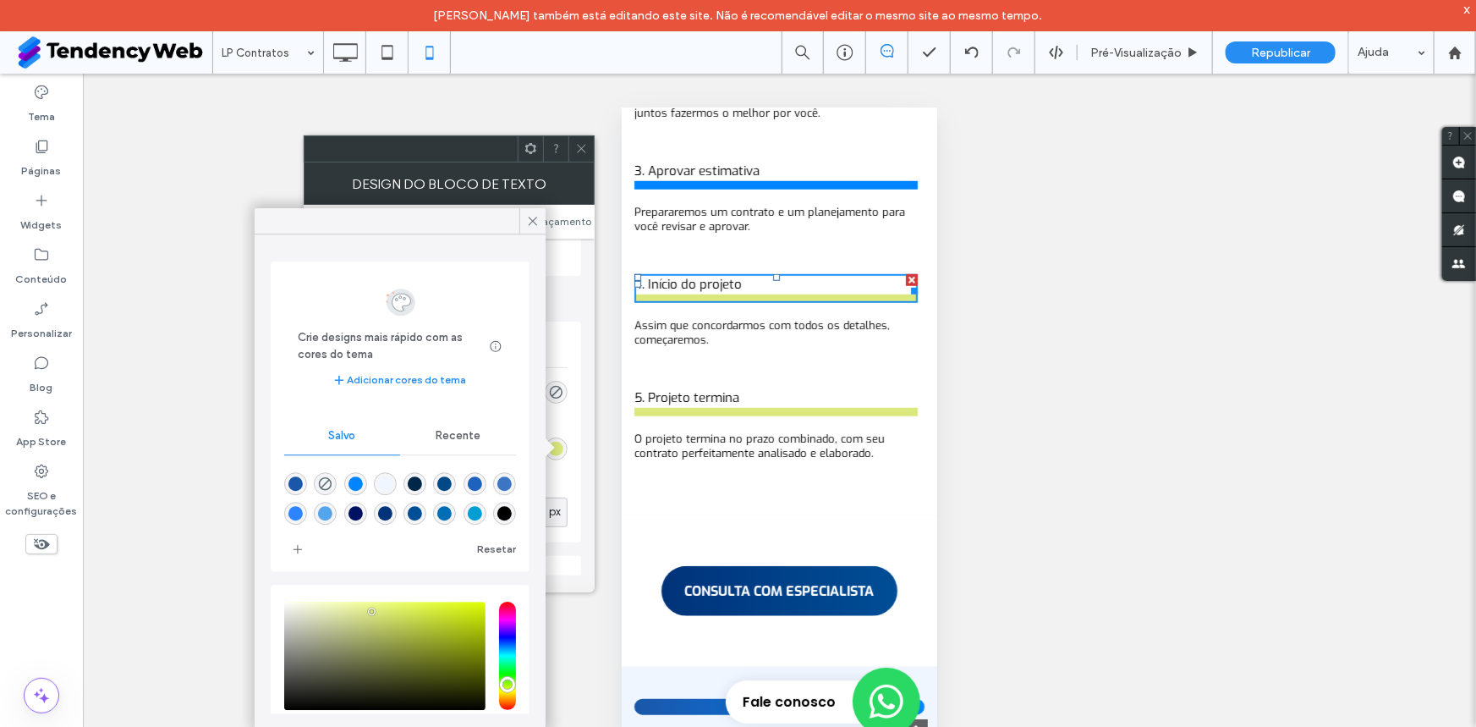
click at [361, 484] on div "rgba(0,132,255,1)" at bounding box center [356, 484] width 14 height 14
type input "*******"
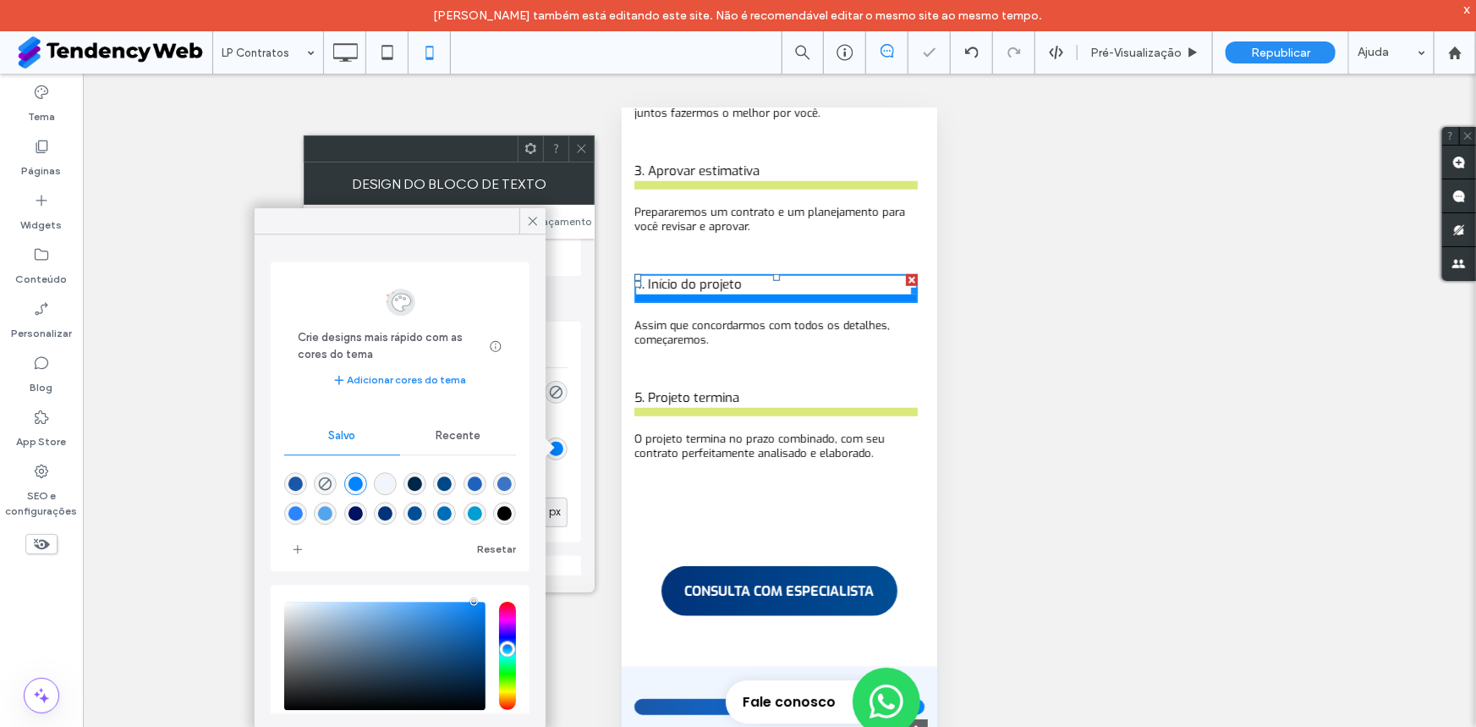
click at [574, 145] on div at bounding box center [580, 148] width 25 height 25
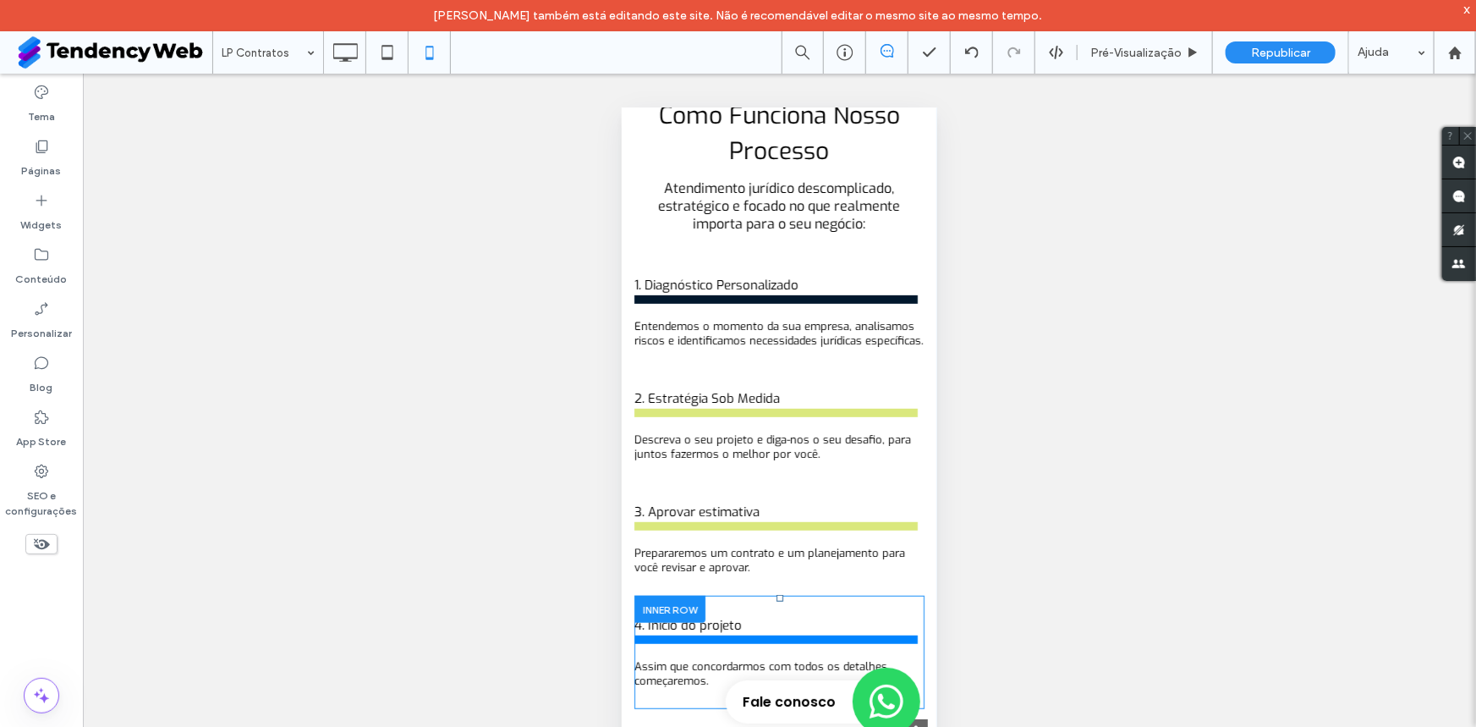
scroll to position [3460, 0]
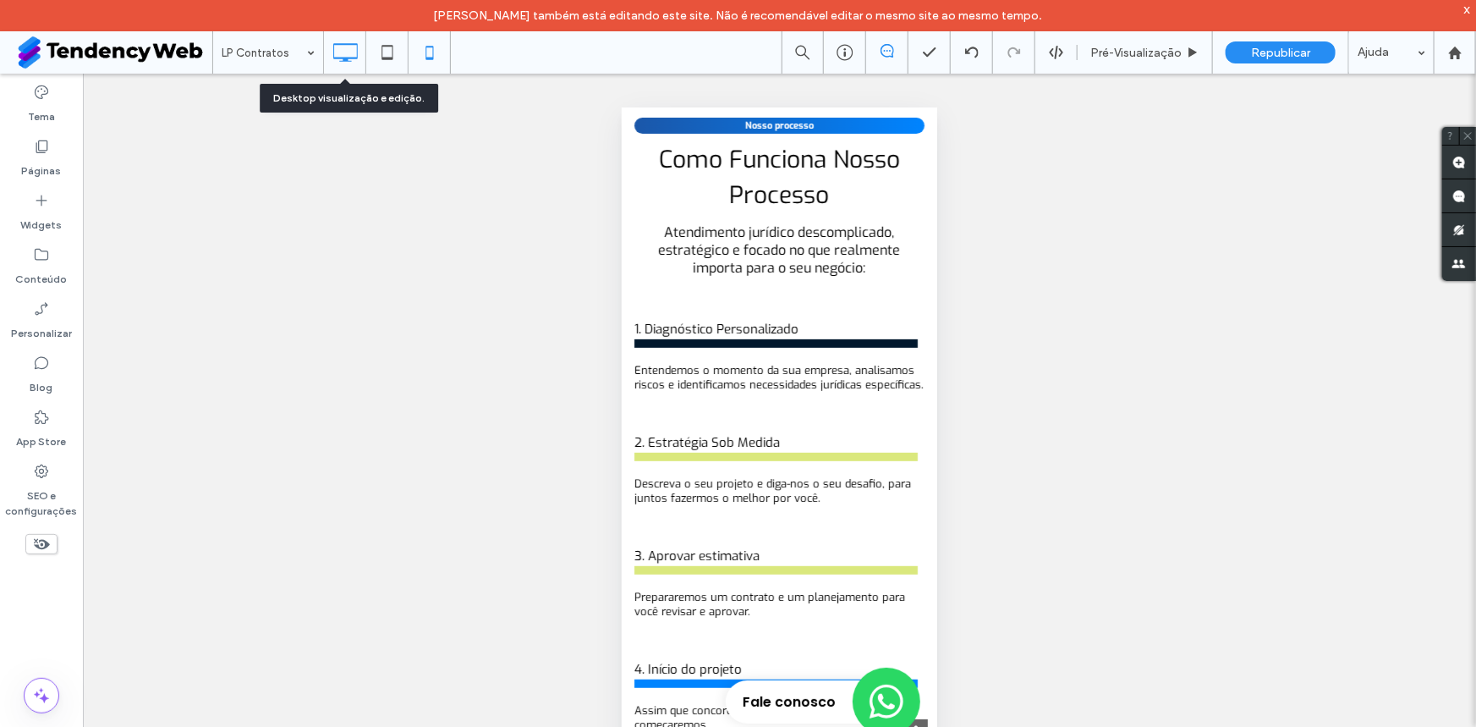
click at [338, 41] on icon at bounding box center [345, 53] width 34 height 34
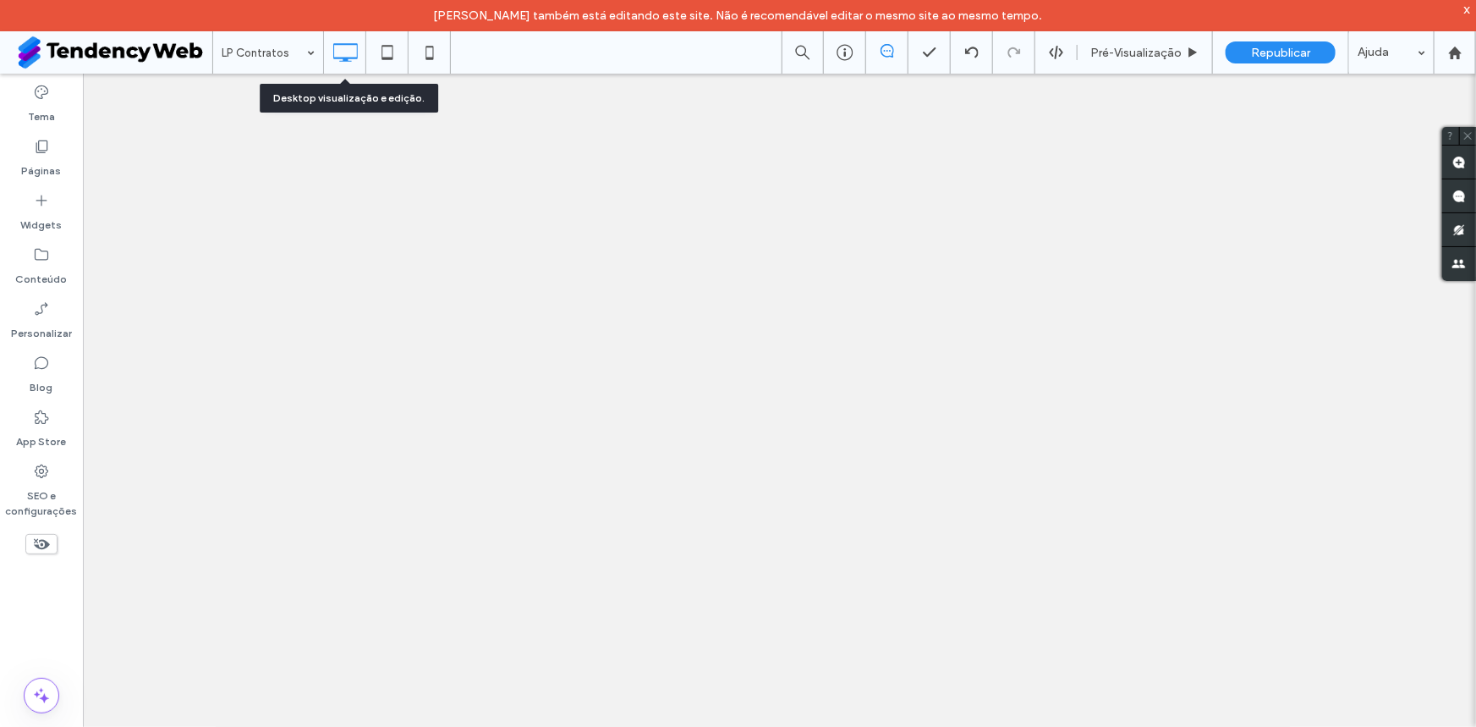
scroll to position [0, 0]
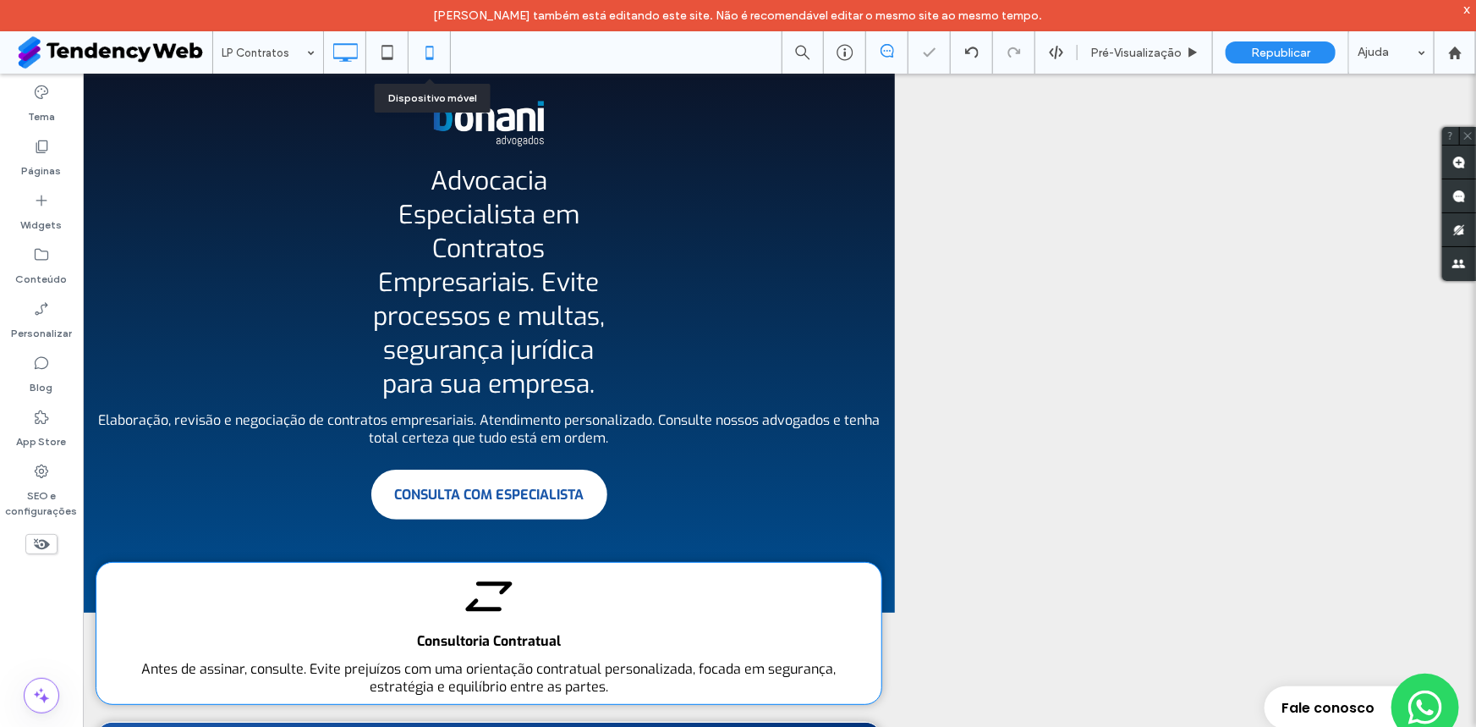
click at [430, 57] on icon at bounding box center [430, 53] width 34 height 34
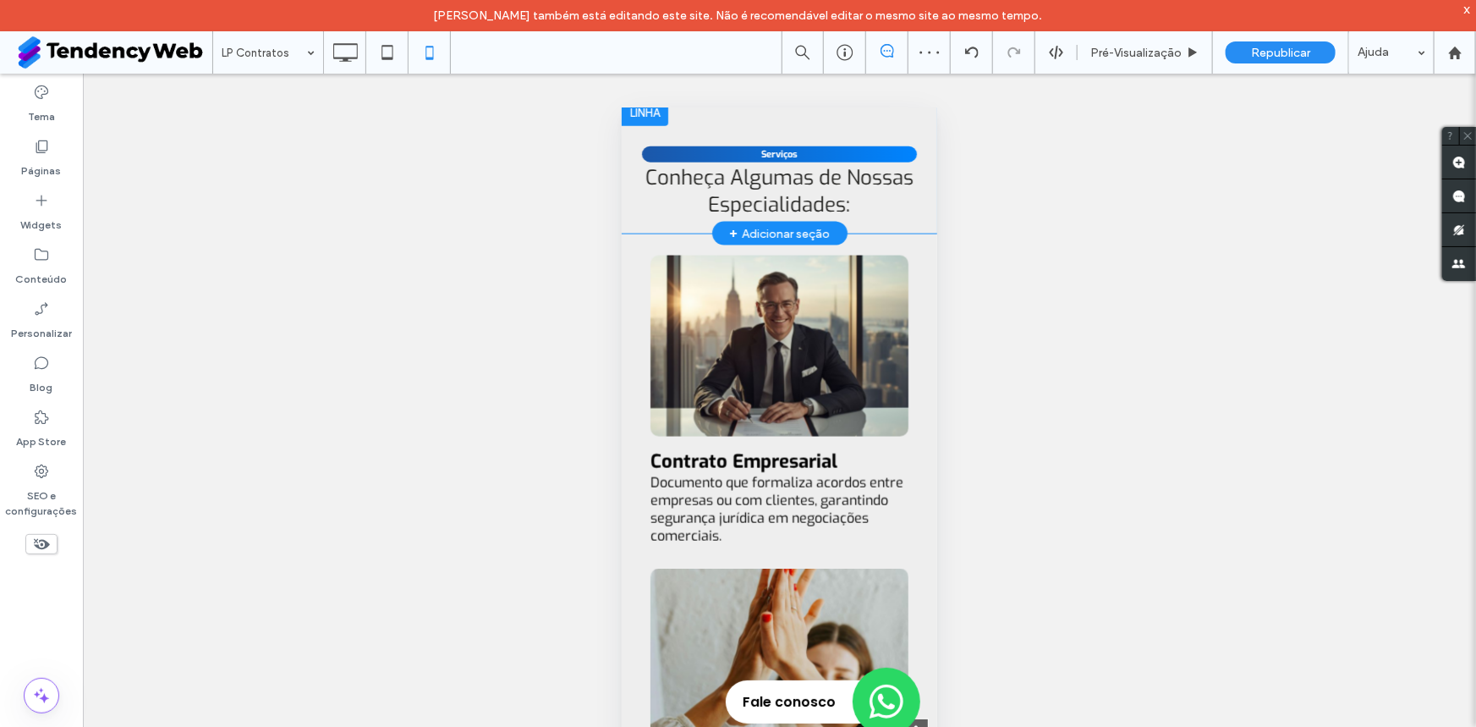
scroll to position [1153, 0]
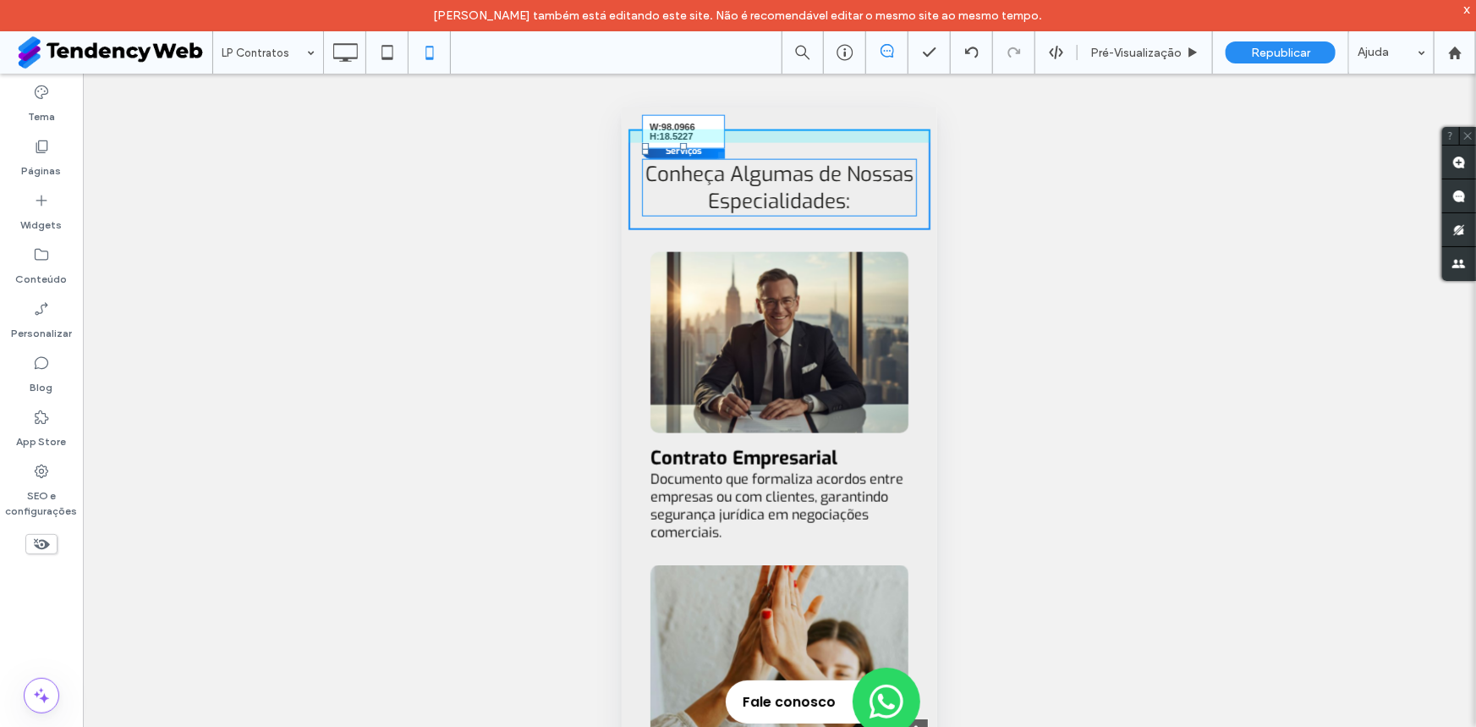
drag, startPoint x: 894, startPoint y: 222, endPoint x: 717, endPoint y: 221, distance: 176.8
click at [717, 158] on div at bounding box center [717, 151] width 13 height 13
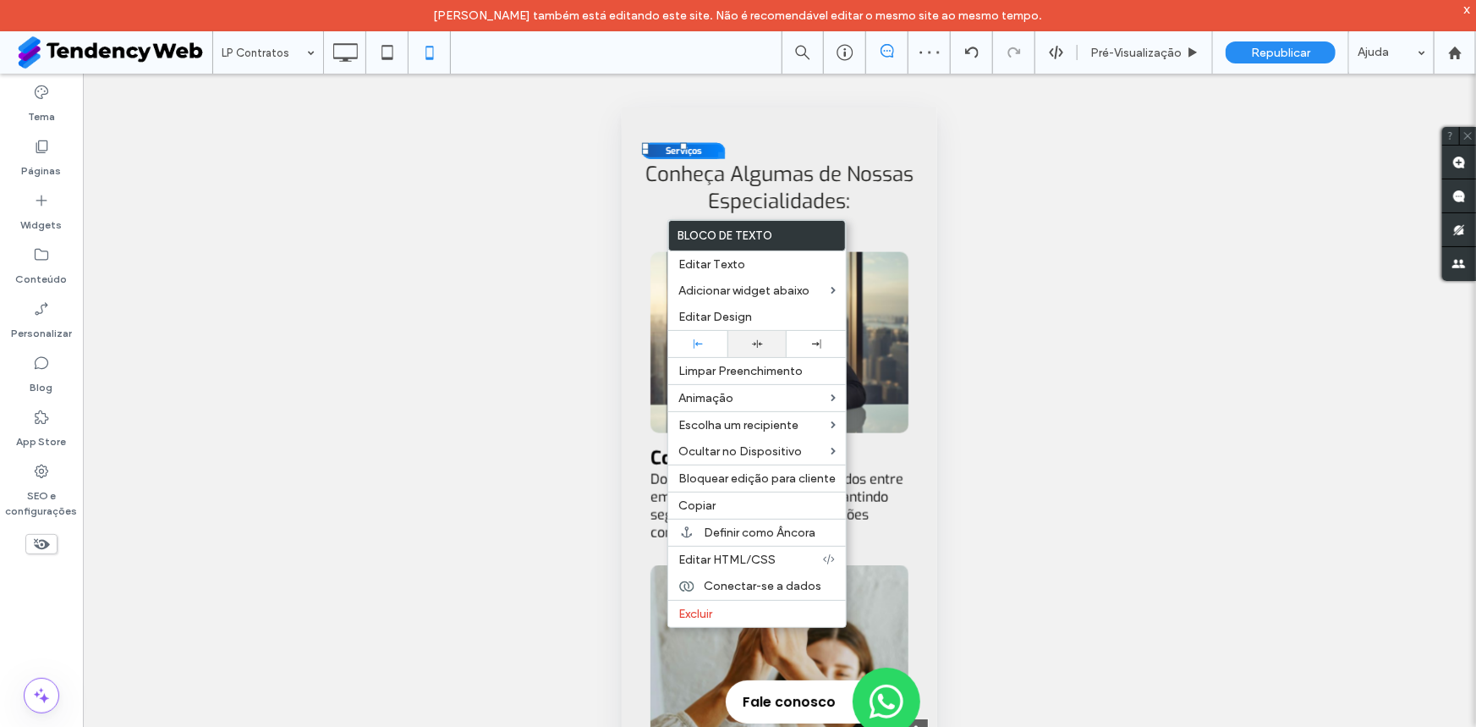
click at [747, 349] on div at bounding box center [757, 343] width 42 height 11
click at [771, 191] on div "Serviços Conheça Algumas de Nossas Especialidades: Click To Paste Linha + Adici…" at bounding box center [779, 162] width 316 height 135
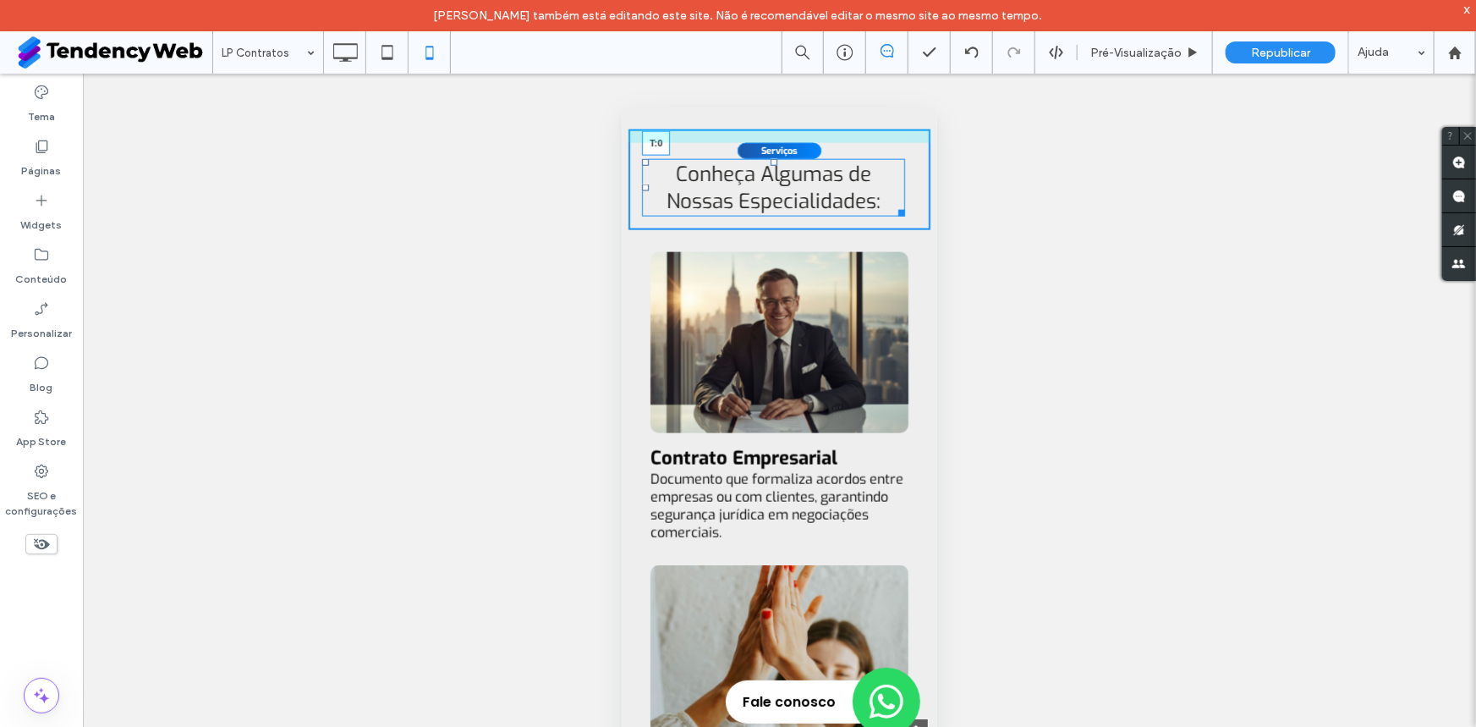
drag, startPoint x: 771, startPoint y: 233, endPoint x: 1392, endPoint y: 377, distance: 637.5
click at [771, 216] on div "Conheça Algumas de Nossas Especialidades: T:0" at bounding box center [772, 187] width 263 height 58
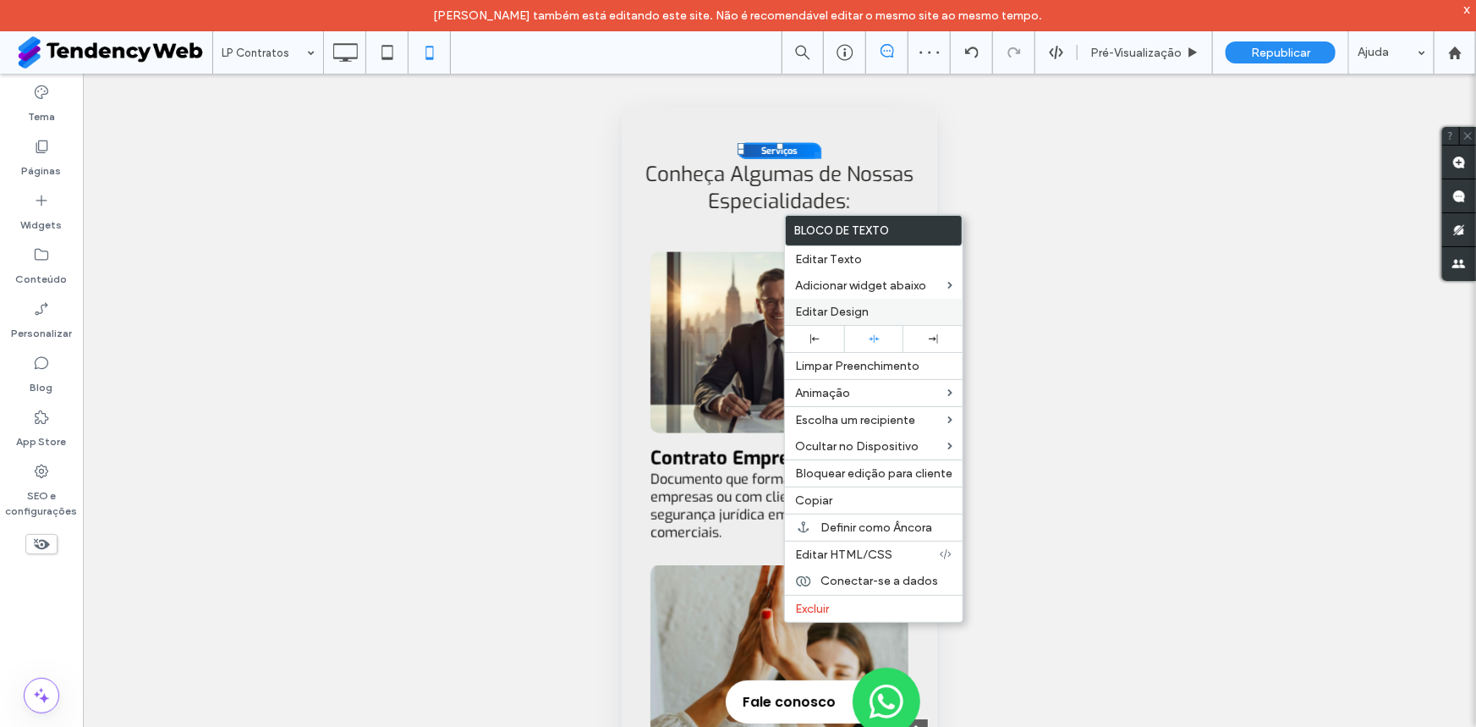
click at [832, 303] on div "Editar Design" at bounding box center [874, 312] width 178 height 26
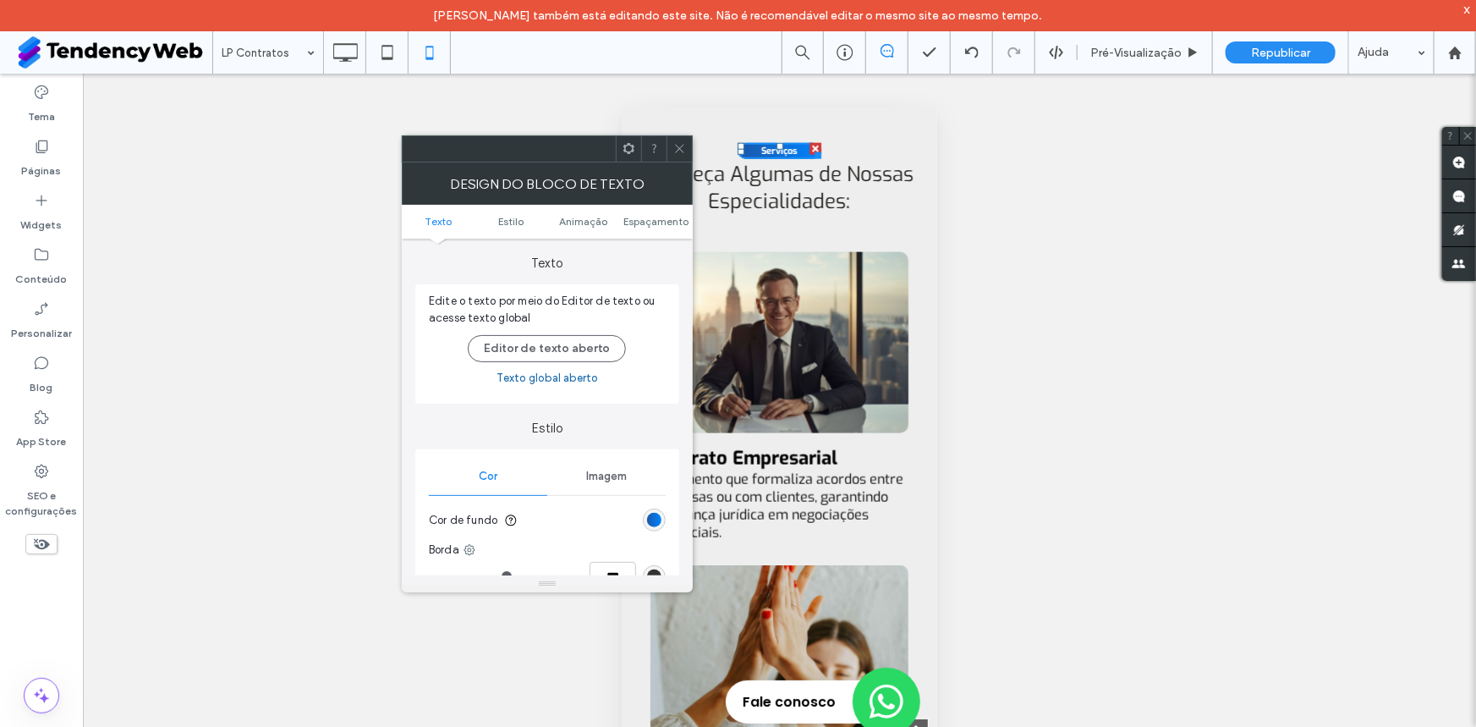
click at [655, 210] on ul "Texto [PERSON_NAME] Espaçamento" at bounding box center [547, 222] width 291 height 34
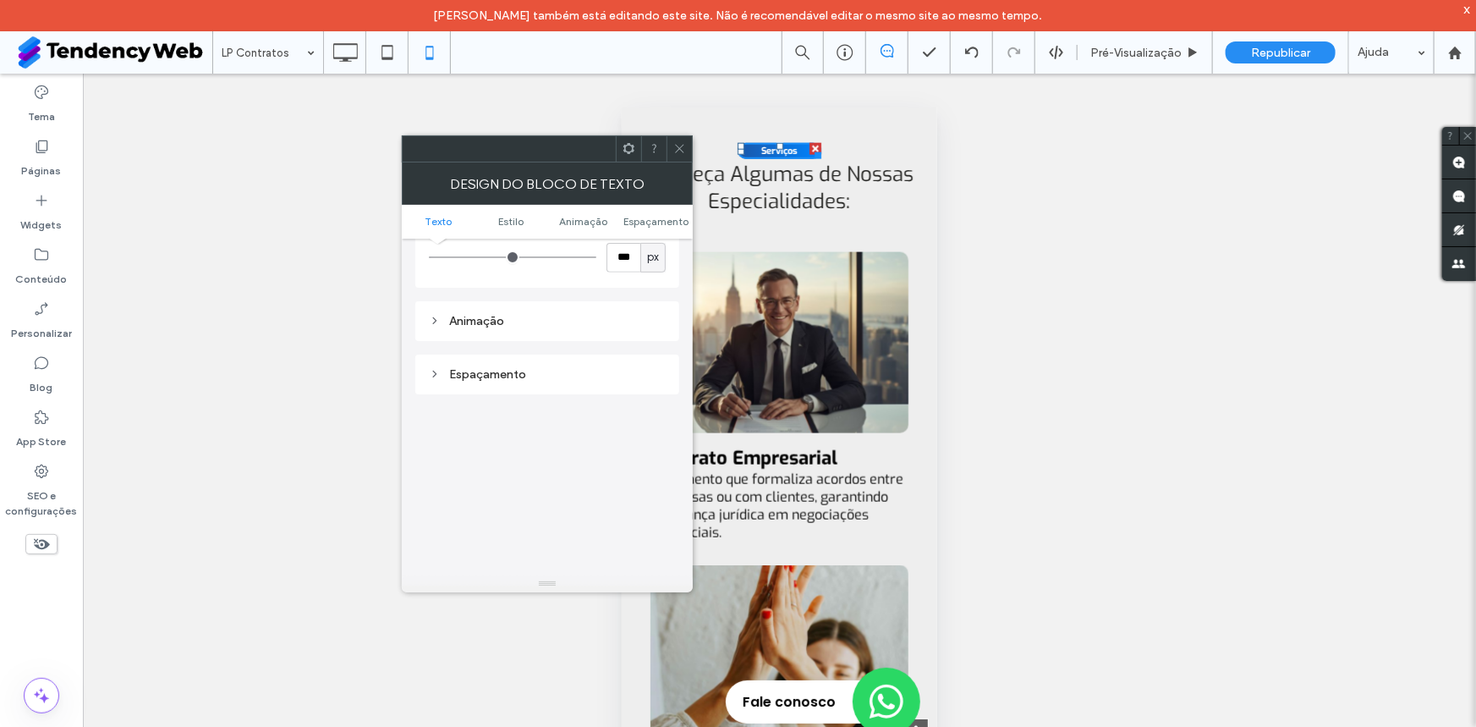
scroll to position [384, 0]
click at [670, 143] on div at bounding box center [679, 148] width 25 height 25
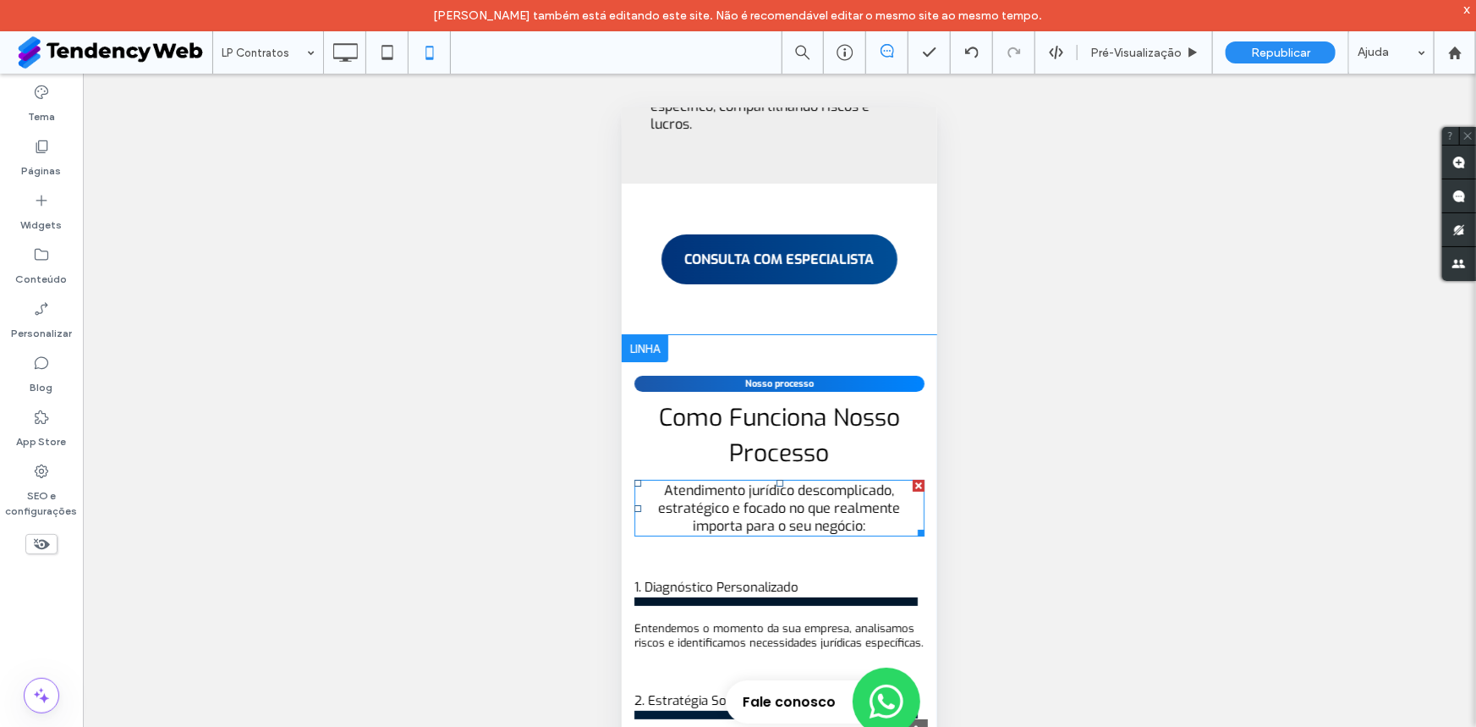
scroll to position [3204, 0]
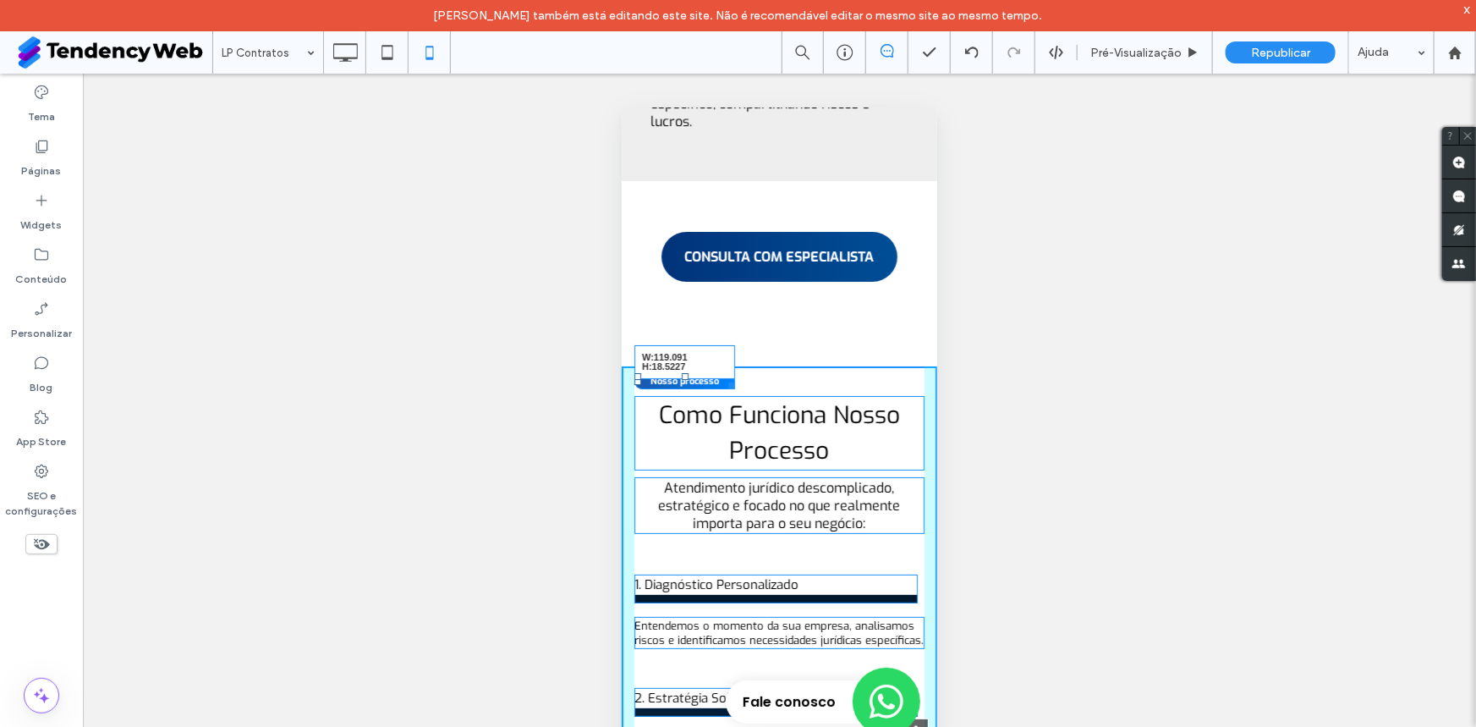
drag, startPoint x: 899, startPoint y: 447, endPoint x: 727, endPoint y: 458, distance: 172.9
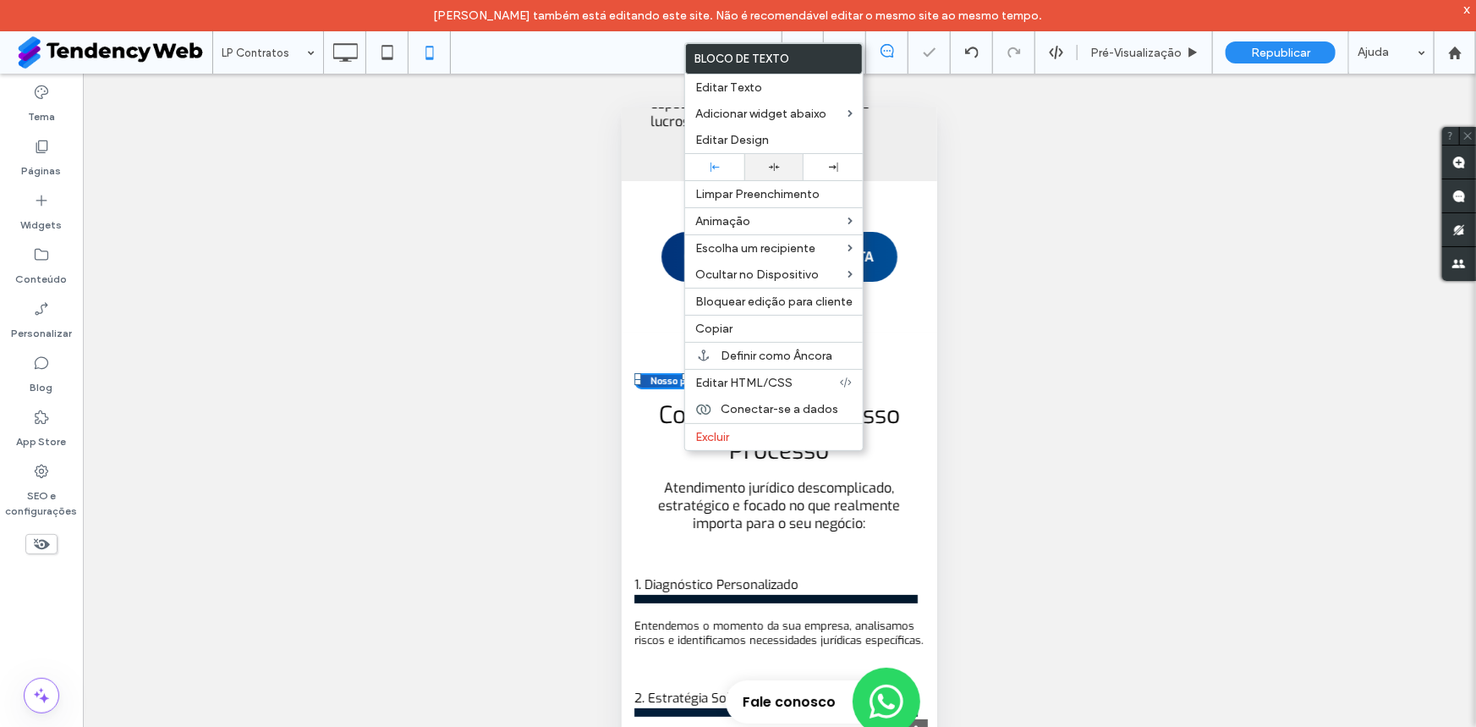
click at [771, 169] on icon at bounding box center [774, 167] width 11 height 11
click at [866, 468] on h2 "Como Funciona Nosso Processo" at bounding box center [779, 432] width 290 height 71
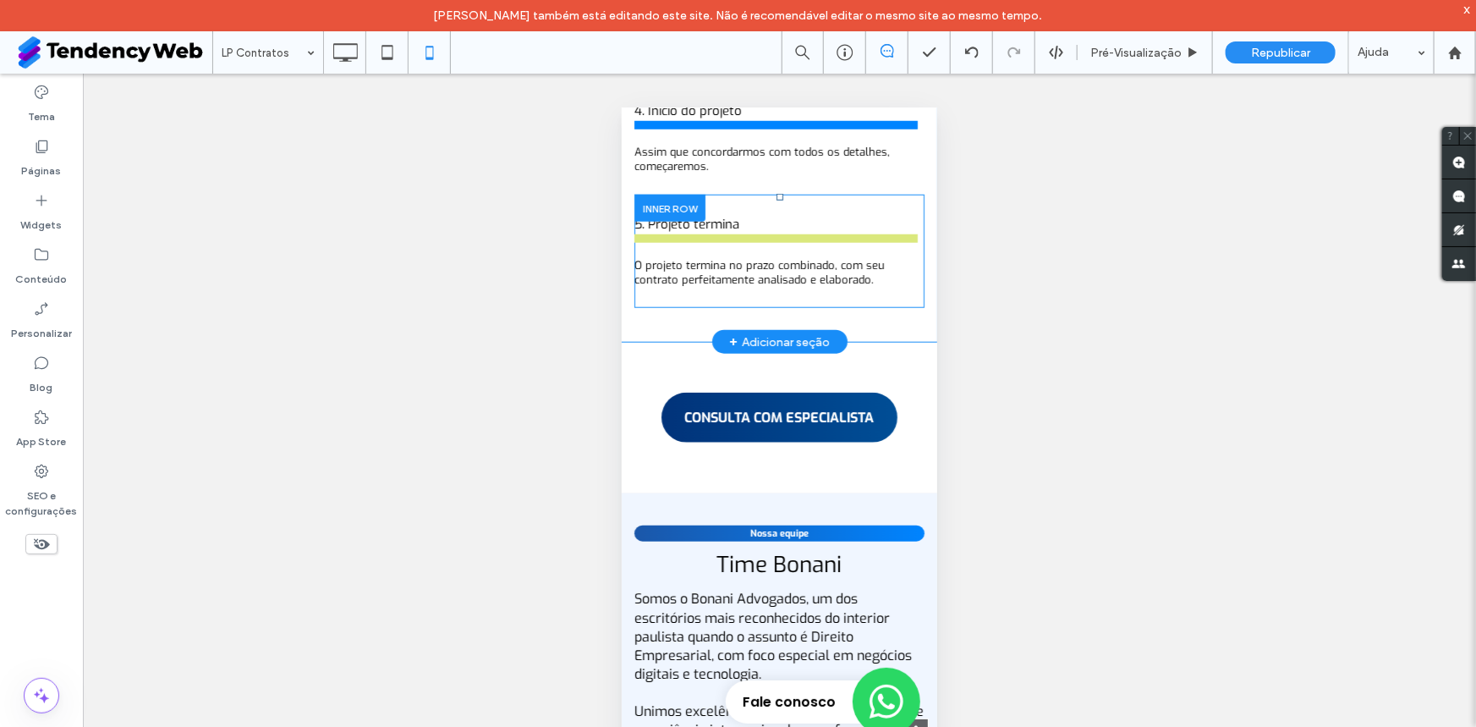
scroll to position [4230, 0]
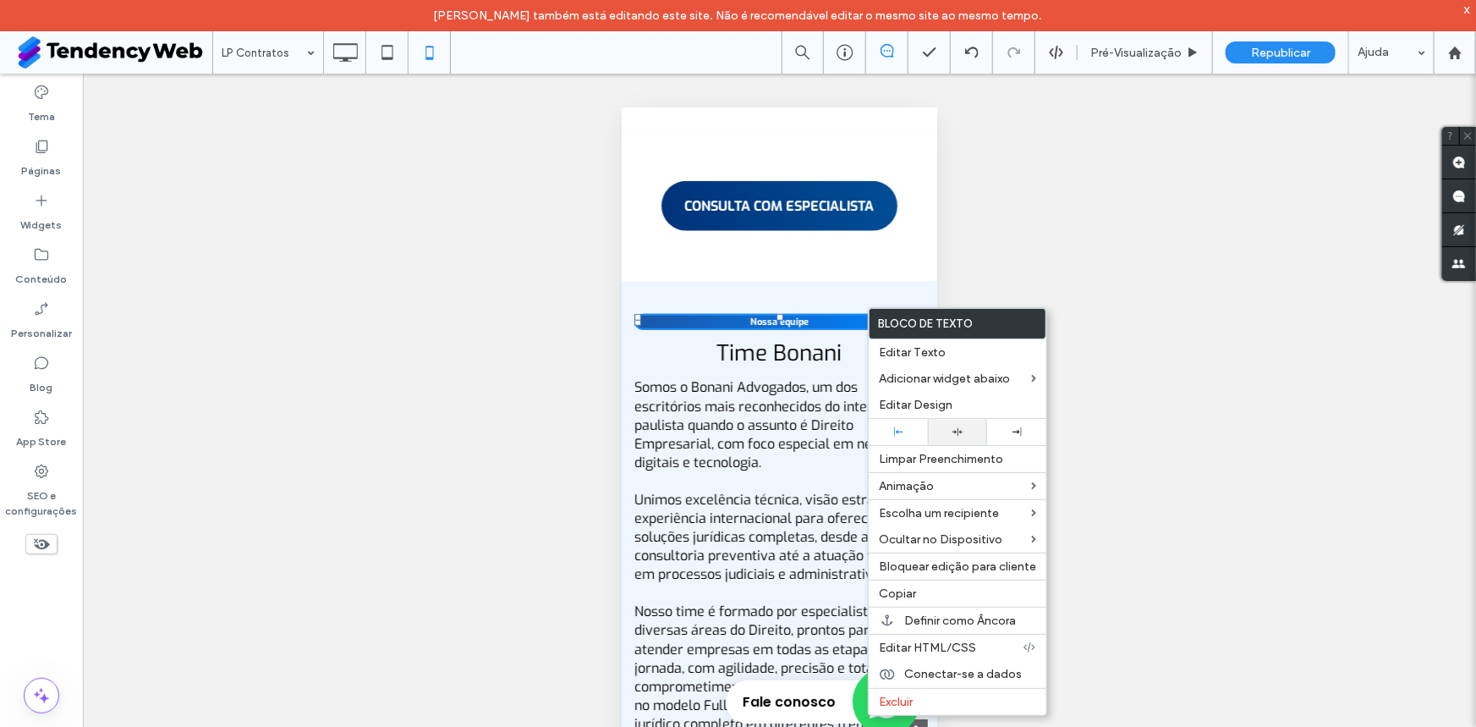
click at [952, 431] on icon at bounding box center [957, 431] width 11 height 11
click at [744, 457] on div "Nossa equipe Time Bonani Somos o Bonani Advogados, um dos escritórios mais reco…" at bounding box center [779, 554] width 316 height 497
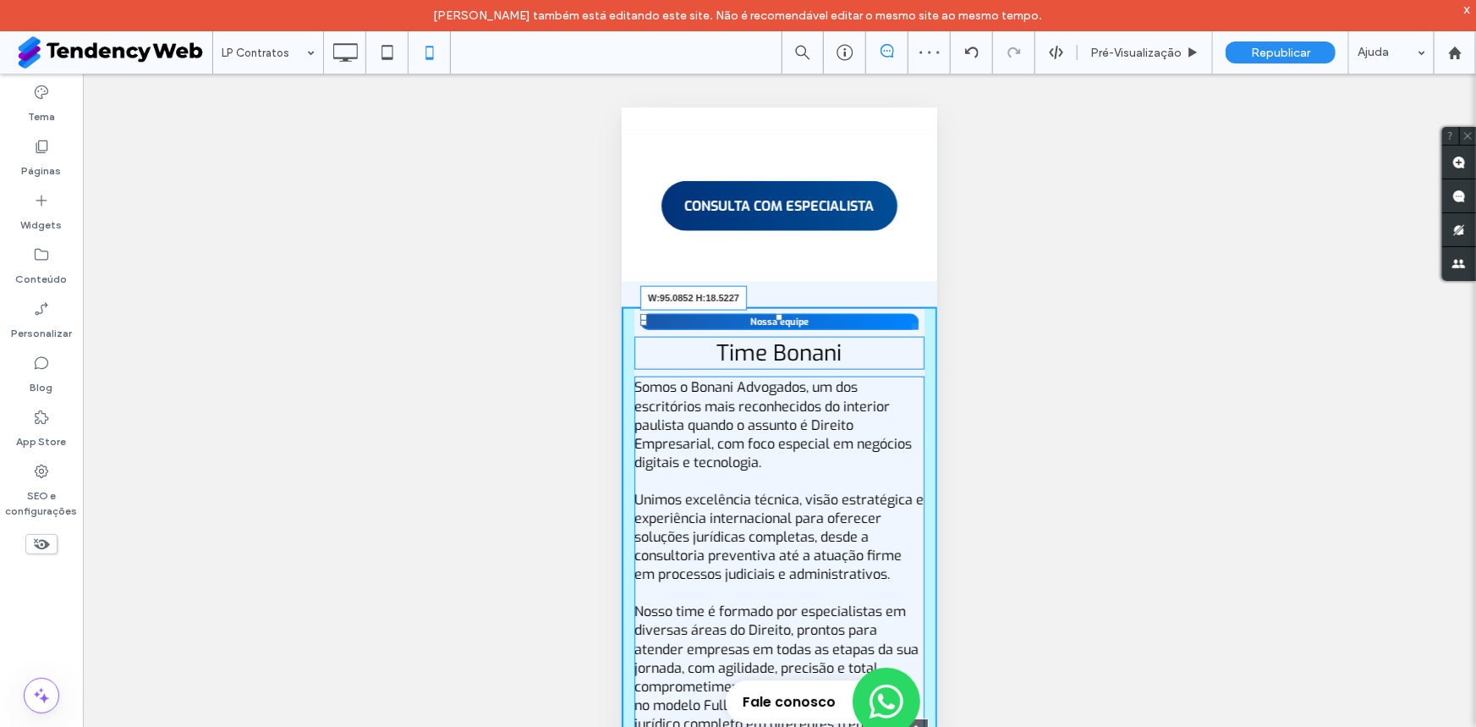
drag, startPoint x: 906, startPoint y: 414, endPoint x: 807, endPoint y: 410, distance: 99.0
click at [905, 329] on div at bounding box center [911, 322] width 13 height 13
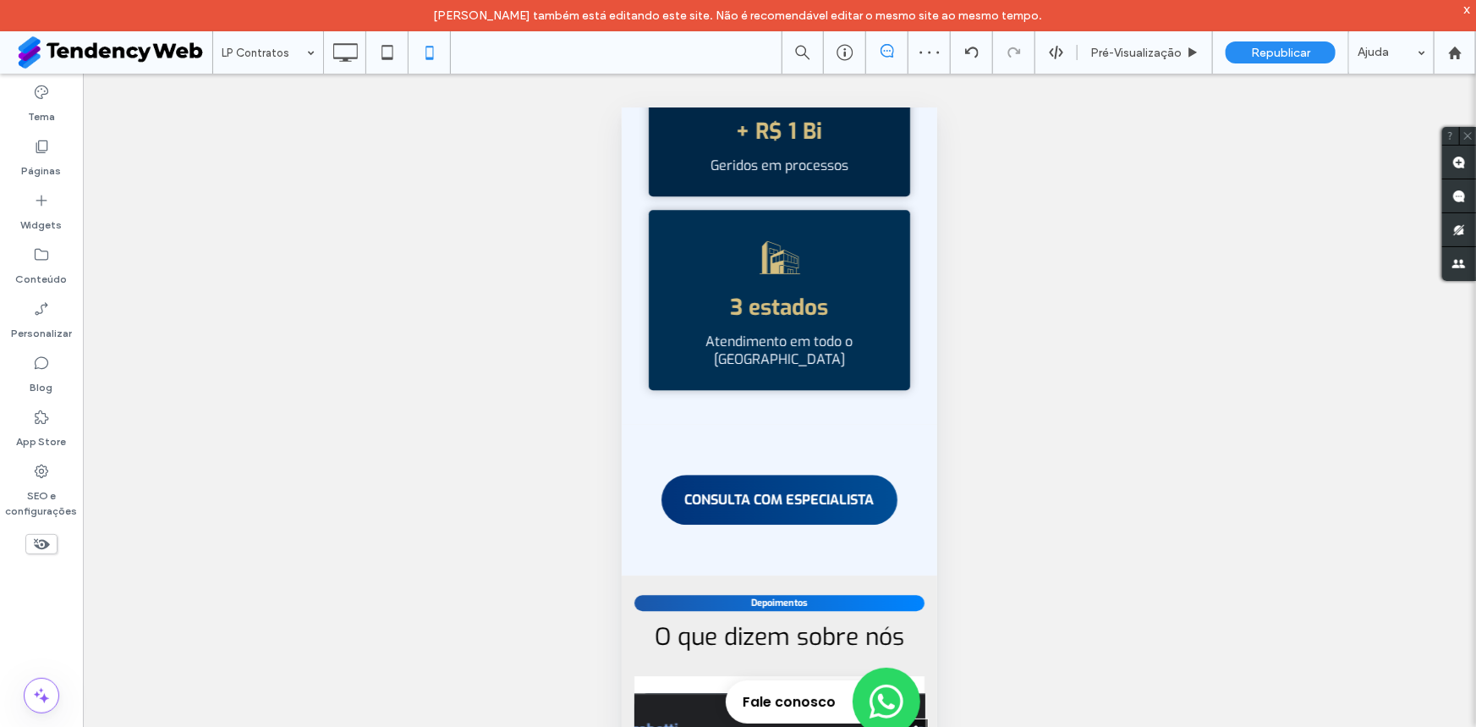
scroll to position [5896, 0]
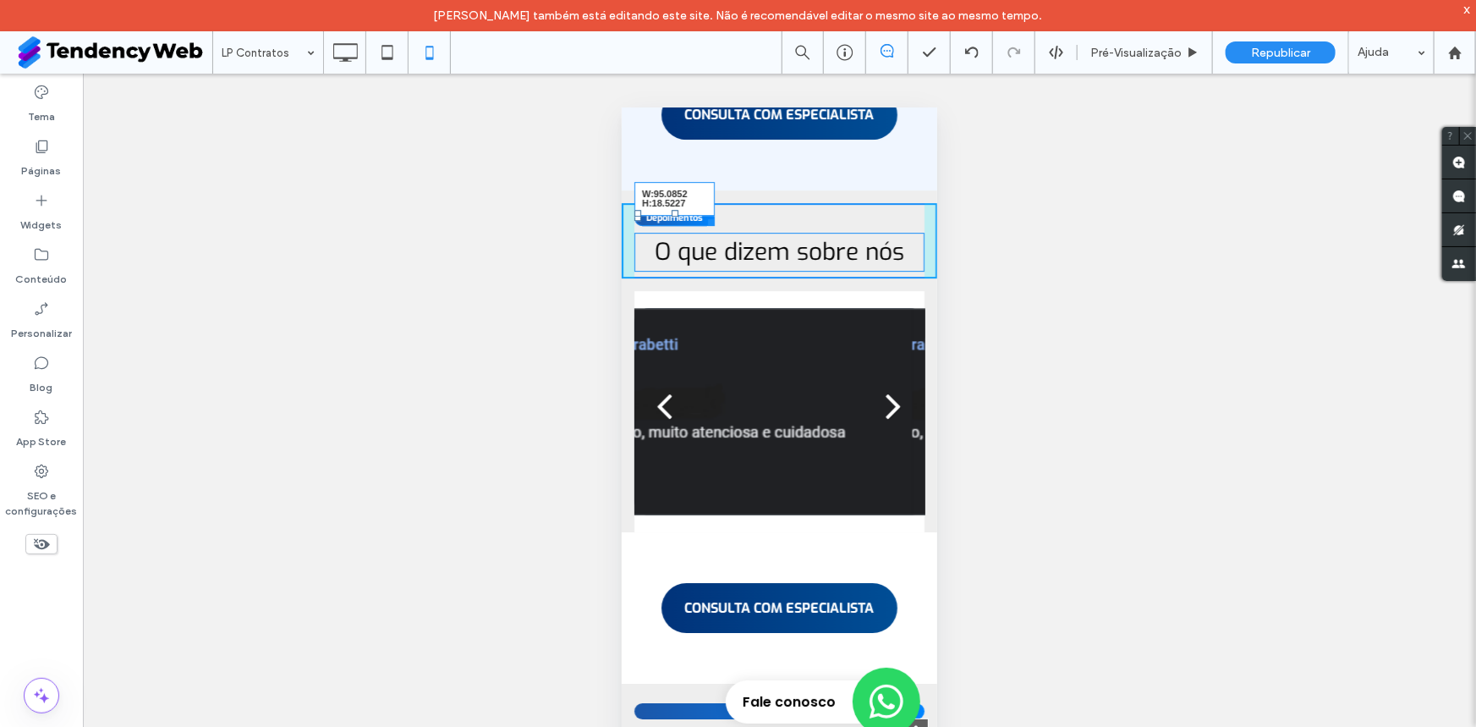
drag, startPoint x: 901, startPoint y: 305, endPoint x: 1320, endPoint y: 419, distance: 434.6
click at [703, 277] on div "Depoimentos W:95.0852 H:18.5227 O que dizem sobre nós Click To Paste" at bounding box center [779, 239] width 316 height 75
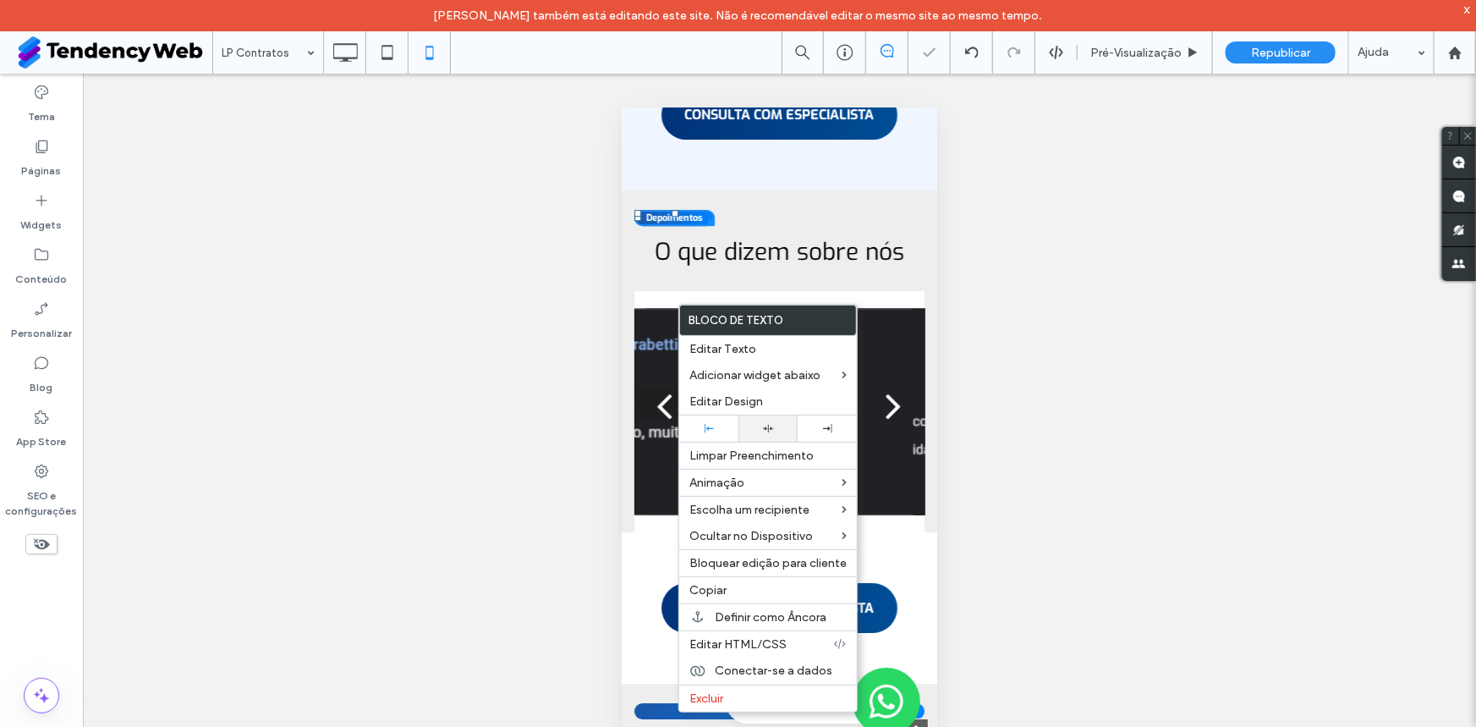
click at [769, 422] on div at bounding box center [767, 428] width 59 height 26
click at [846, 138] on link "CONSULTA COM ESPECIALISTA" at bounding box center [778, 113] width 237 height 50
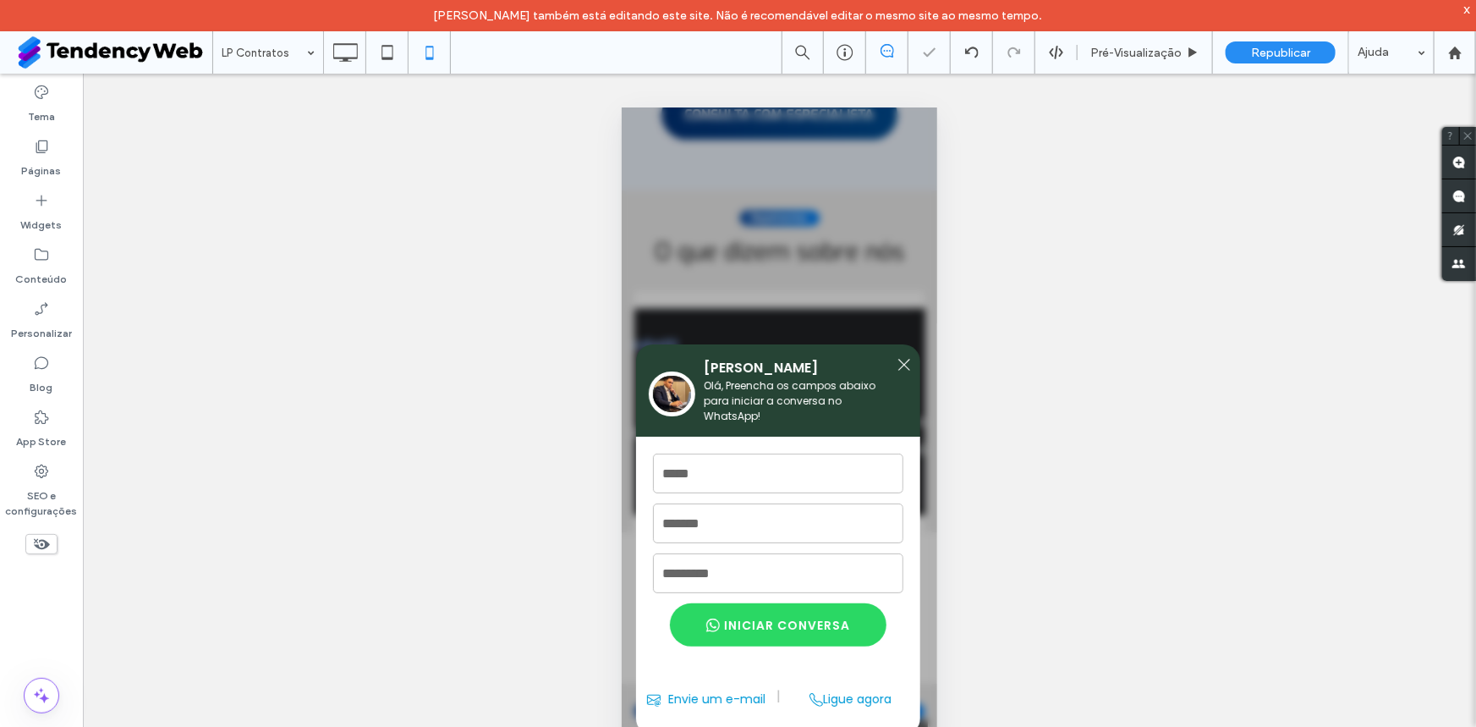
click at [892, 366] on p "[PERSON_NAME]" at bounding box center [799, 366] width 193 height 21
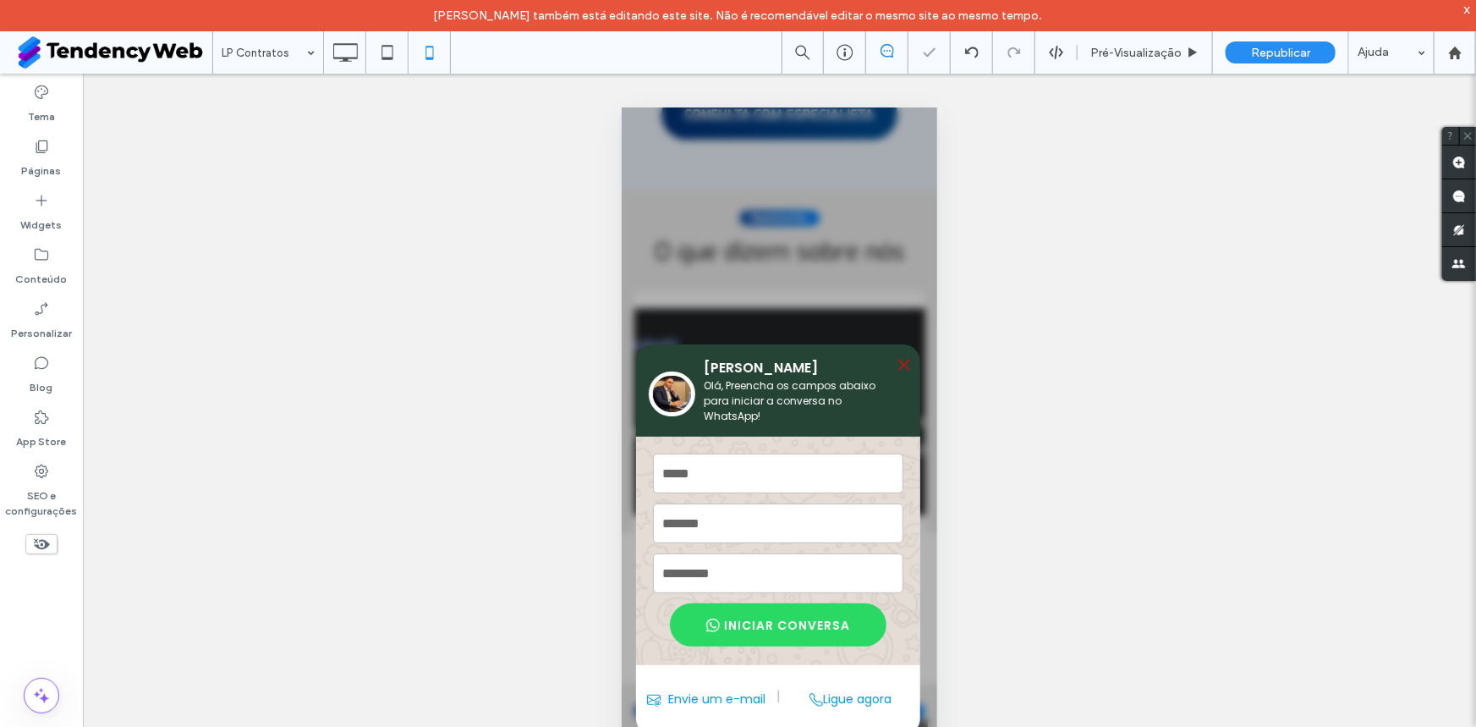
click at [902, 364] on icon at bounding box center [903, 363] width 15 height 15
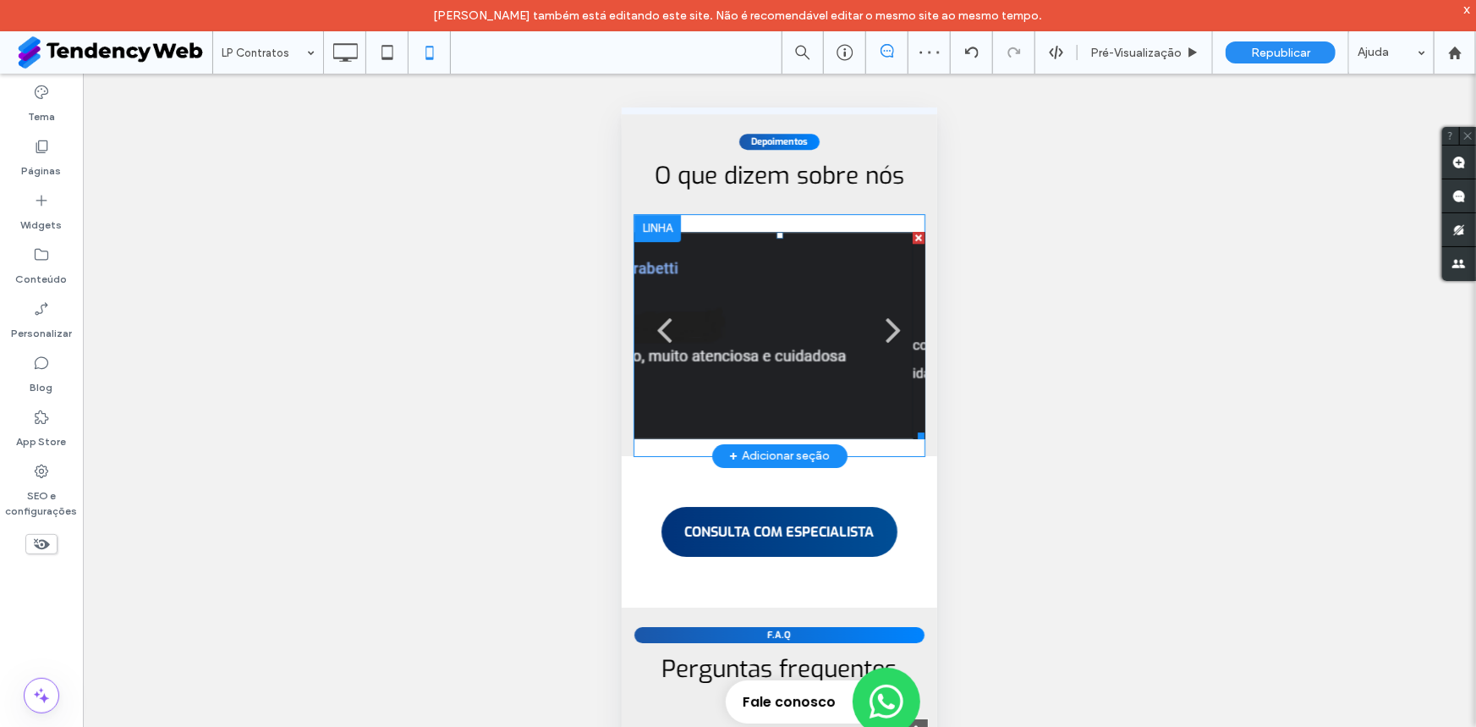
scroll to position [6408, 0]
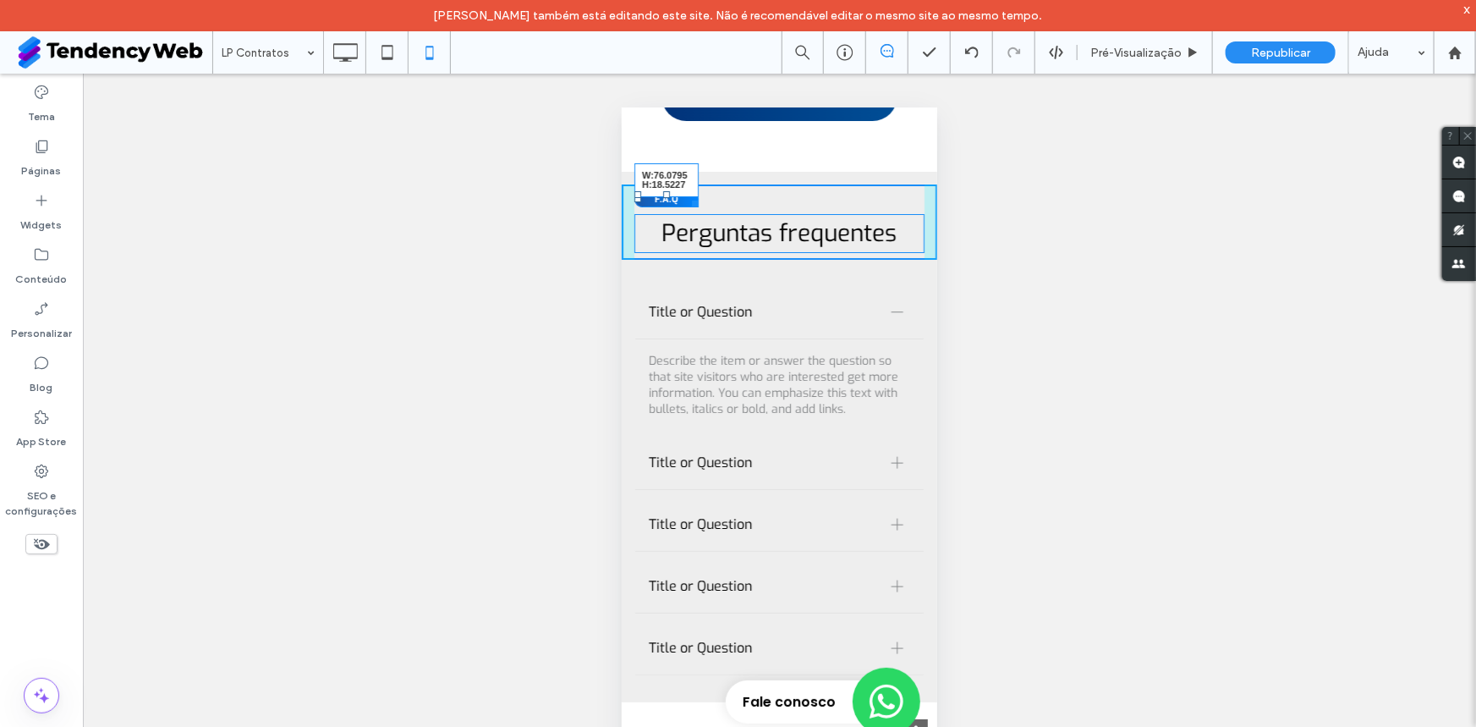
drag, startPoint x: 898, startPoint y: 286, endPoint x: 1306, endPoint y: 394, distance: 422.7
click at [689, 206] on div at bounding box center [691, 200] width 13 height 13
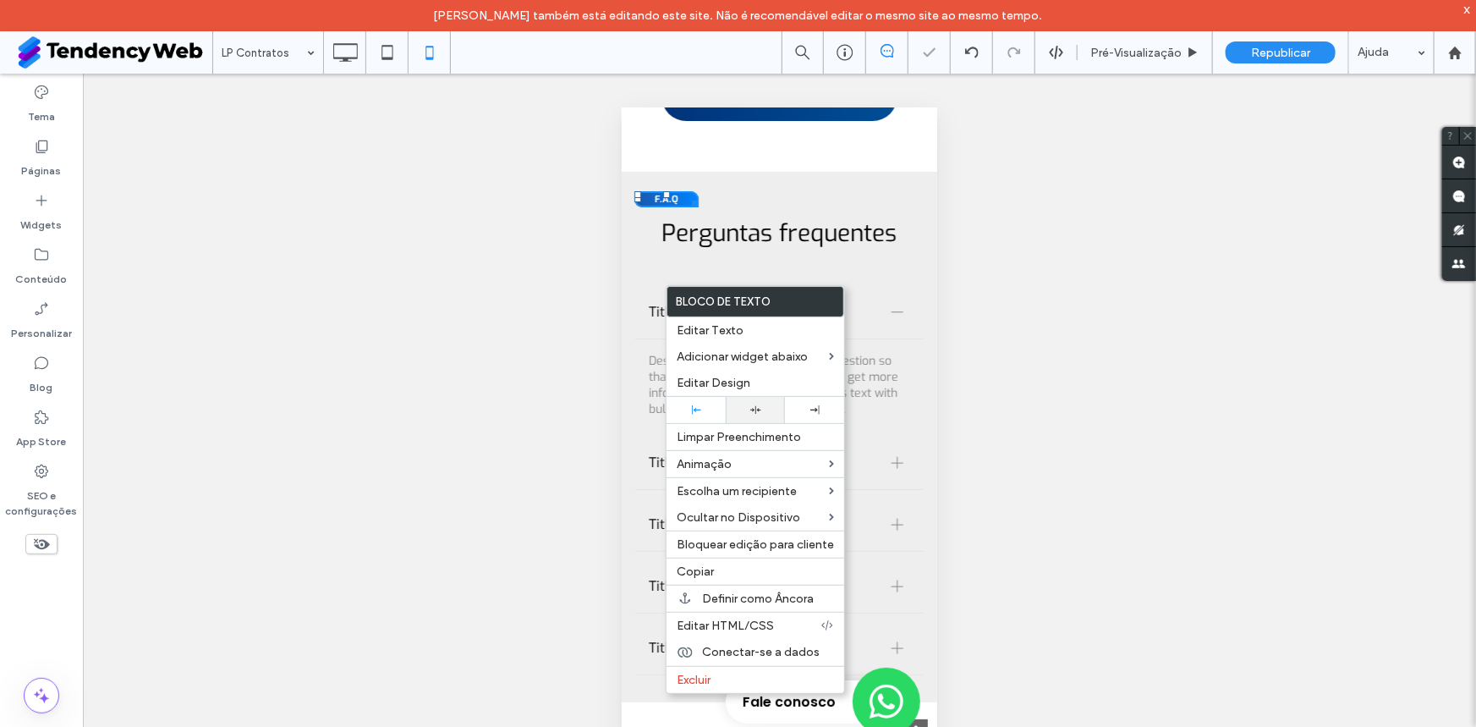
click at [738, 404] on div at bounding box center [755, 410] width 59 height 26
click at [840, 171] on div "CONSULTA COM ESPECIALISTA Click To Paste" at bounding box center [779, 94] width 316 height 151
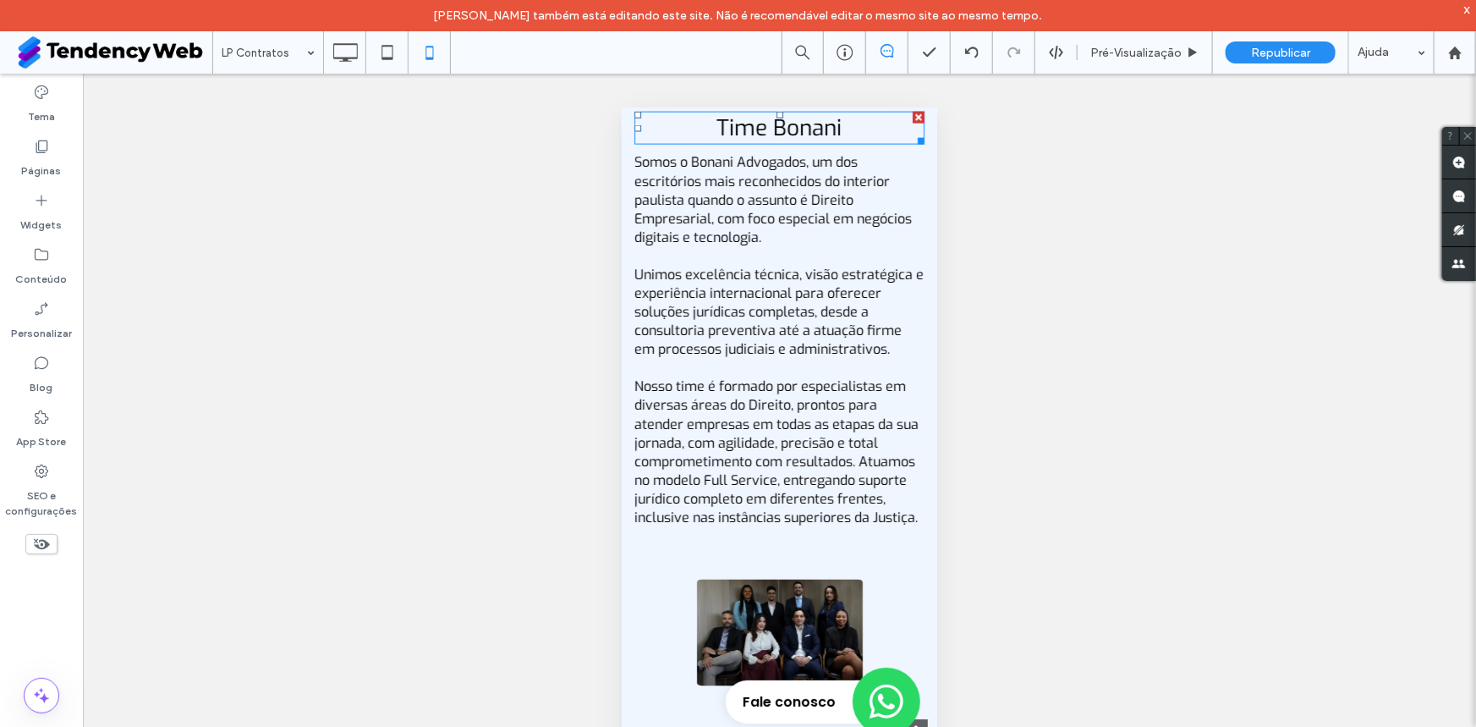
scroll to position [4450, 0]
